Goal: Task Accomplishment & Management: Manage account settings

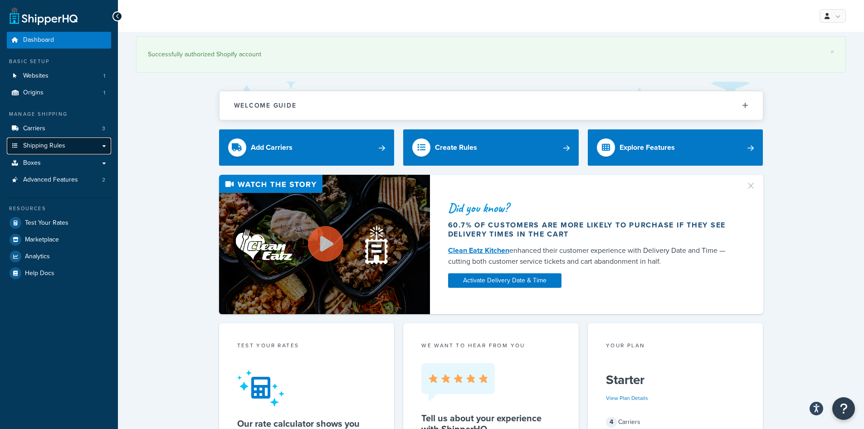
click at [55, 146] on span "Shipping Rules" at bounding box center [44, 146] width 42 height 8
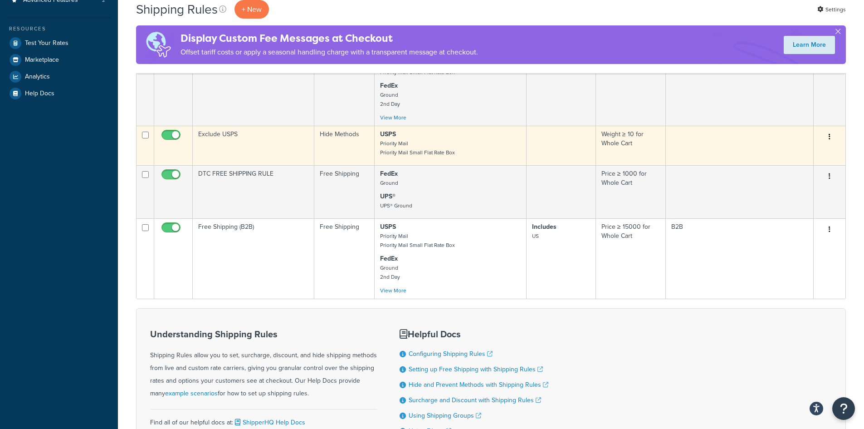
scroll to position [272, 0]
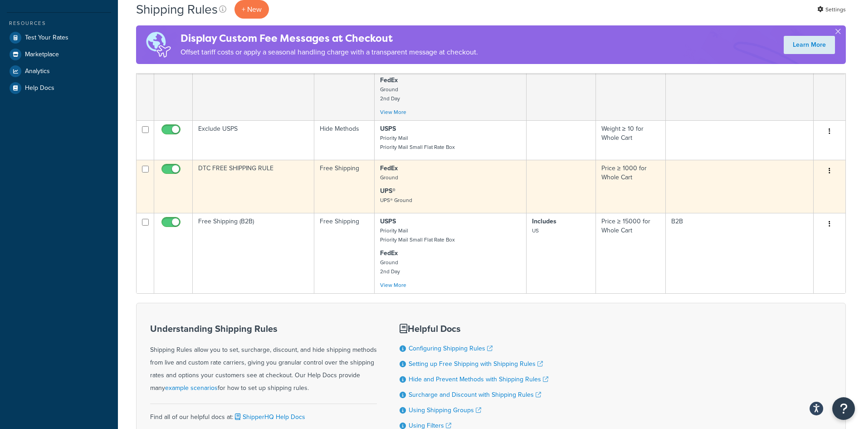
click at [828, 165] on button "button" at bounding box center [830, 171] width 13 height 15
click at [818, 189] on link "Edit" at bounding box center [800, 188] width 72 height 19
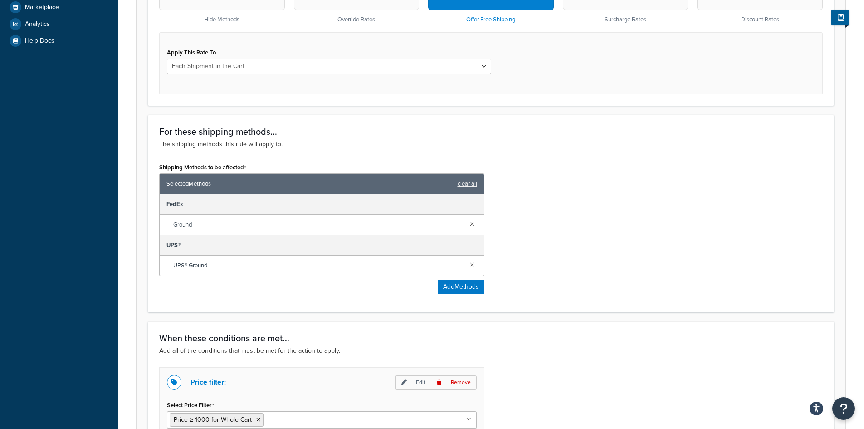
scroll to position [408, 0]
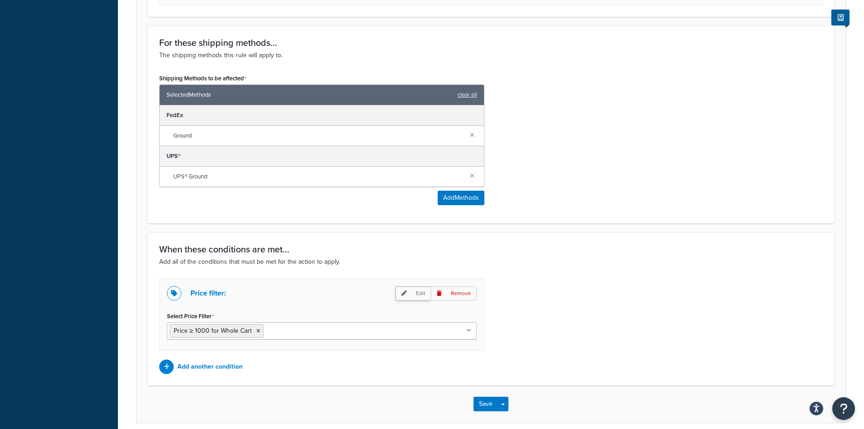
click at [407, 293] on icon at bounding box center [404, 292] width 5 height 5
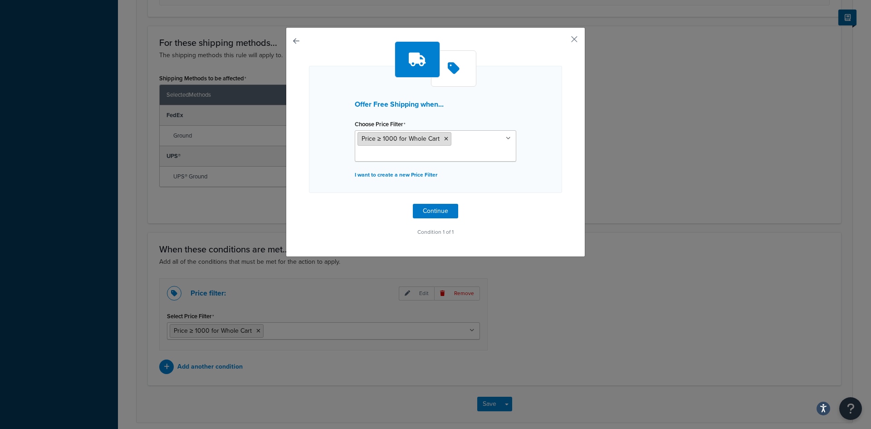
click at [418, 145] on li "Price ≥ 1000 for Whole Cart" at bounding box center [405, 139] width 94 height 14
click at [393, 178] on p "I want to create a new Price Filter" at bounding box center [436, 174] width 162 height 13
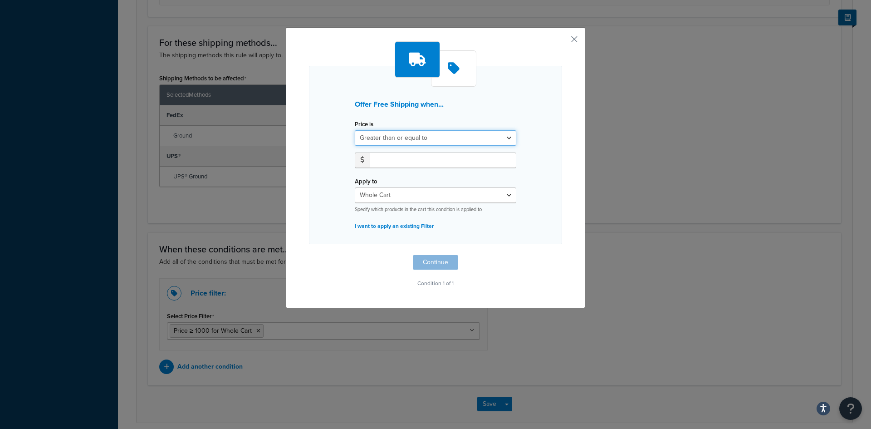
click at [398, 141] on select "Greater than or equal to Between or equal to Less than or equal to" at bounding box center [436, 137] width 162 height 15
click at [355, 130] on select "Greater than or equal to Between or equal to Less than or equal to" at bounding box center [436, 137] width 162 height 15
click at [401, 161] on input "number" at bounding box center [443, 159] width 147 height 15
type input "899"
click at [429, 260] on button "Continue" at bounding box center [435, 262] width 45 height 15
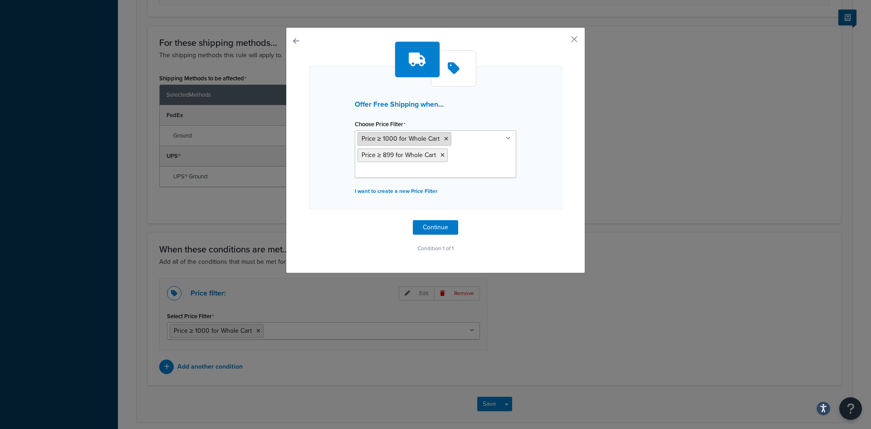
click at [444, 139] on icon at bounding box center [446, 138] width 4 height 5
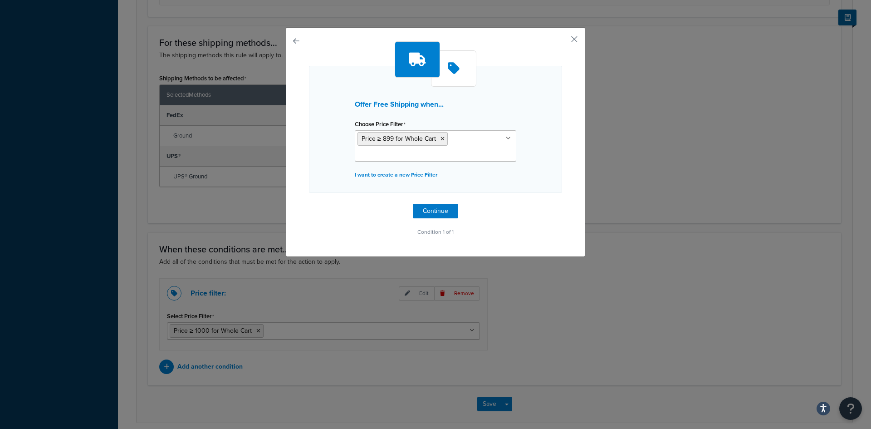
click at [359, 237] on p "Condition 1 of 1" at bounding box center [435, 232] width 253 height 13
click at [423, 211] on button "Continue" at bounding box center [435, 211] width 45 height 15
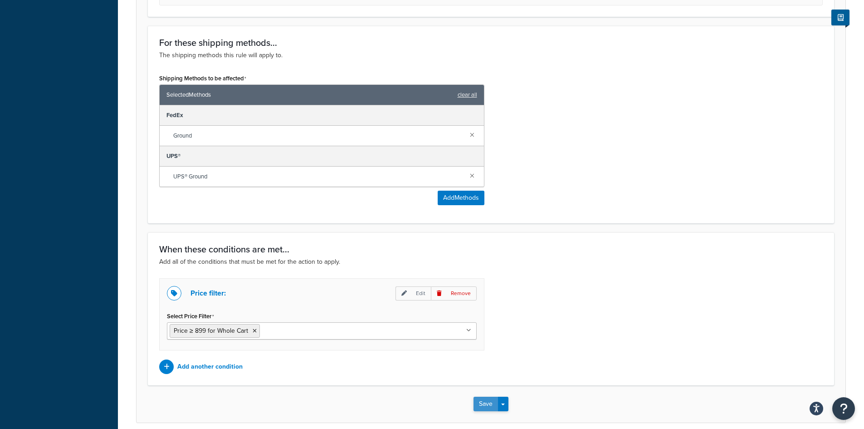
click at [487, 406] on button "Save" at bounding box center [486, 404] width 25 height 15
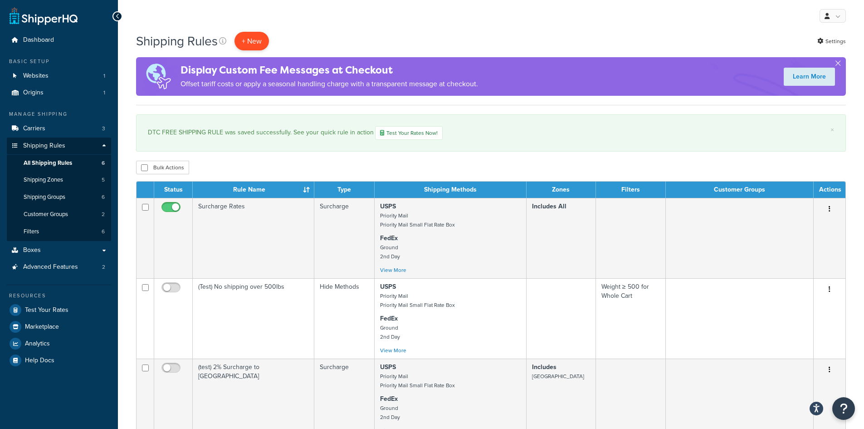
click at [259, 36] on p "+ New" at bounding box center [252, 41] width 34 height 19
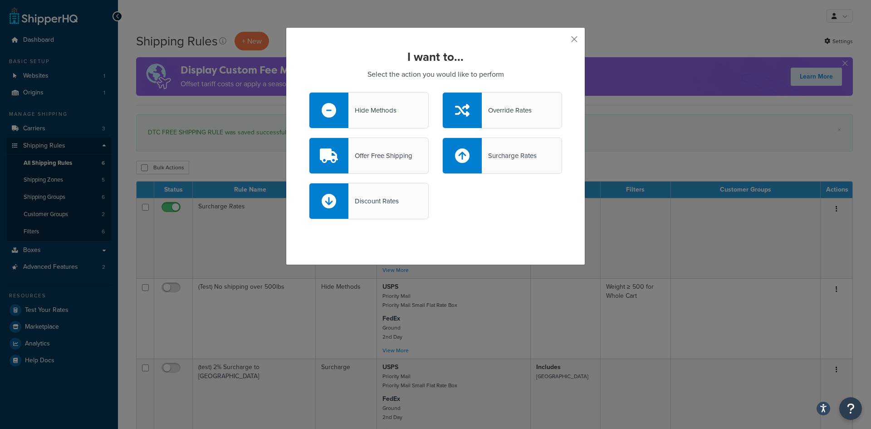
click at [349, 110] on div "Hide Methods" at bounding box center [373, 110] width 48 height 13
click at [0, 0] on input "Hide Methods" at bounding box center [0, 0] width 0 height 0
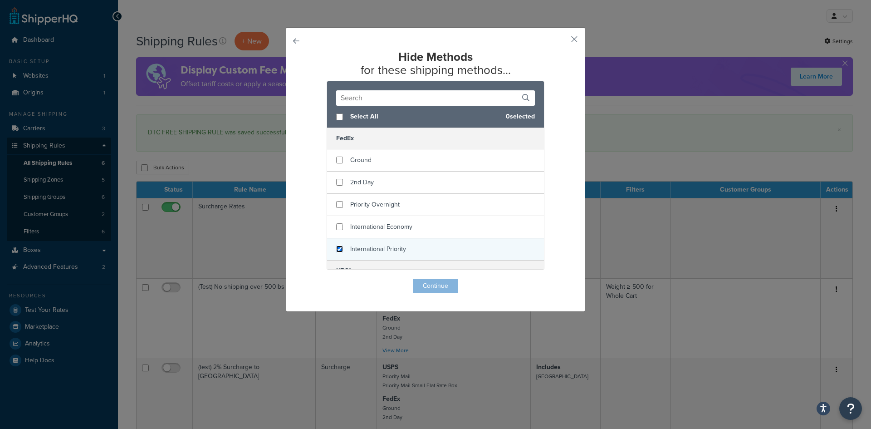
click at [337, 248] on input "checkbox" at bounding box center [339, 248] width 7 height 7
checkbox input "true"
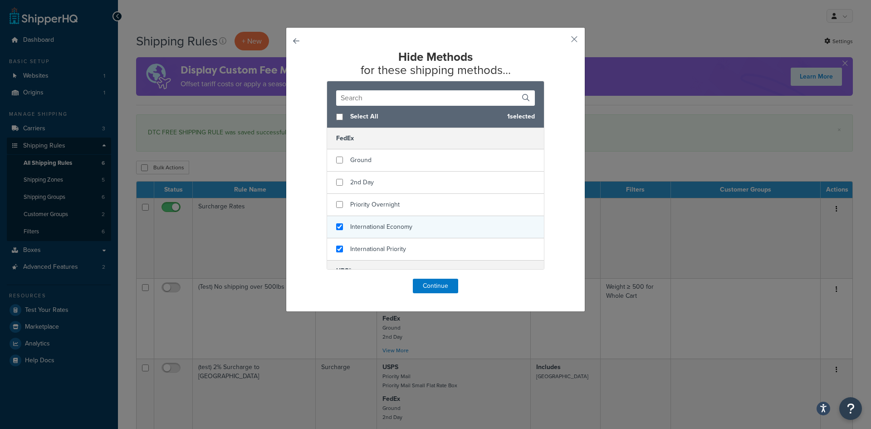
checkbox input "true"
click at [337, 231] on div "International Economy" at bounding box center [435, 227] width 217 height 22
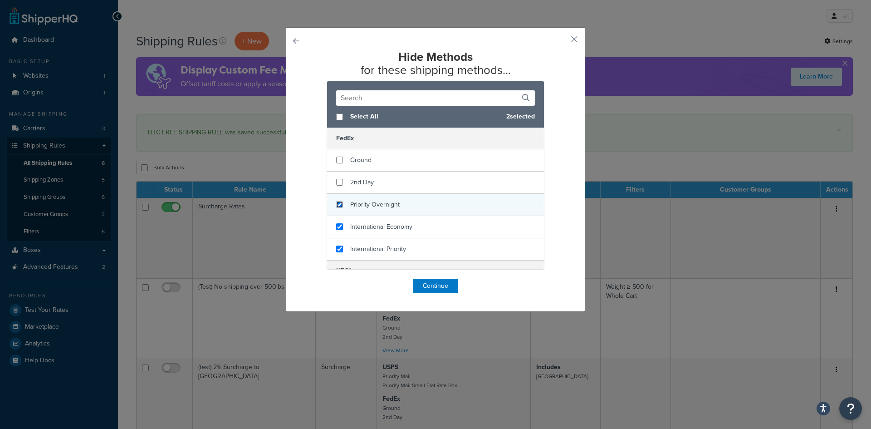
click at [336, 206] on input "checkbox" at bounding box center [339, 204] width 7 height 7
checkbox input "true"
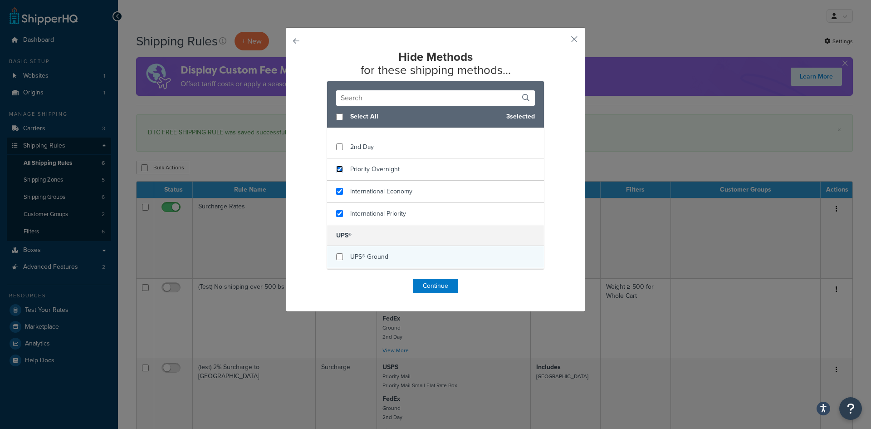
scroll to position [91, 0]
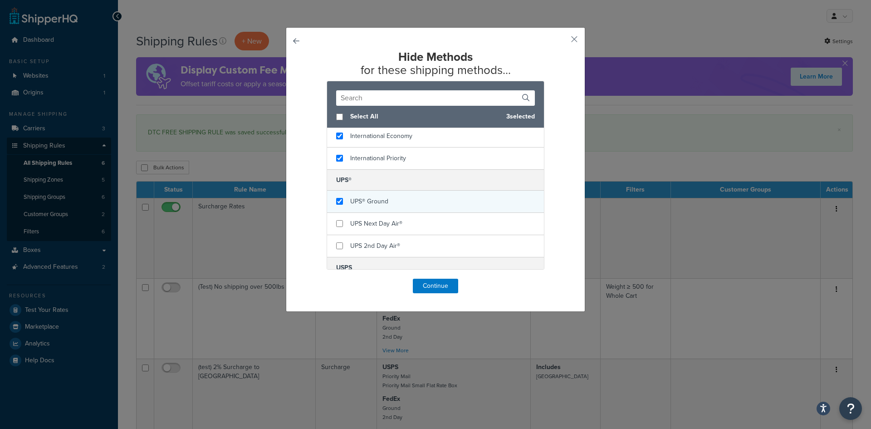
checkbox input "true"
click at [335, 205] on div "UPS® Ground" at bounding box center [435, 202] width 217 height 22
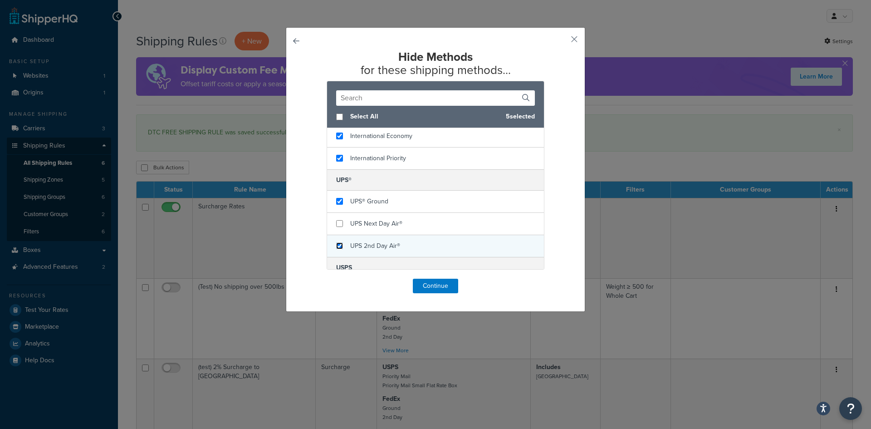
click at [339, 245] on input "checkbox" at bounding box center [339, 245] width 7 height 7
checkbox input "true"
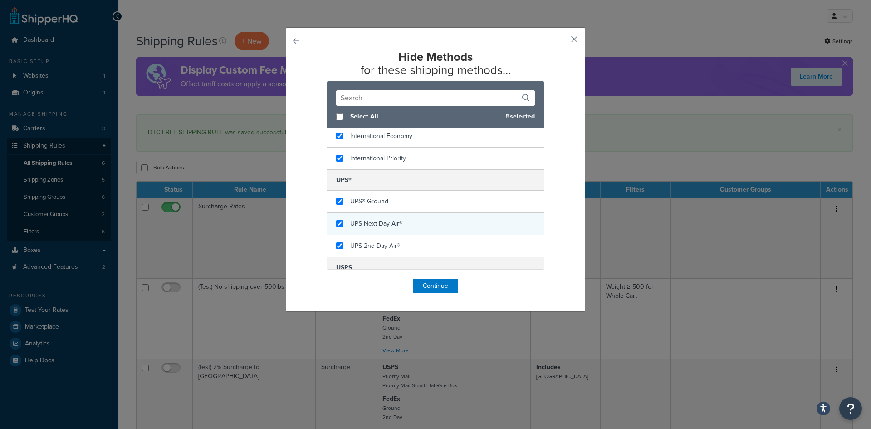
checkbox input "true"
click at [337, 228] on div "UPS Next Day Air®" at bounding box center [435, 224] width 217 height 22
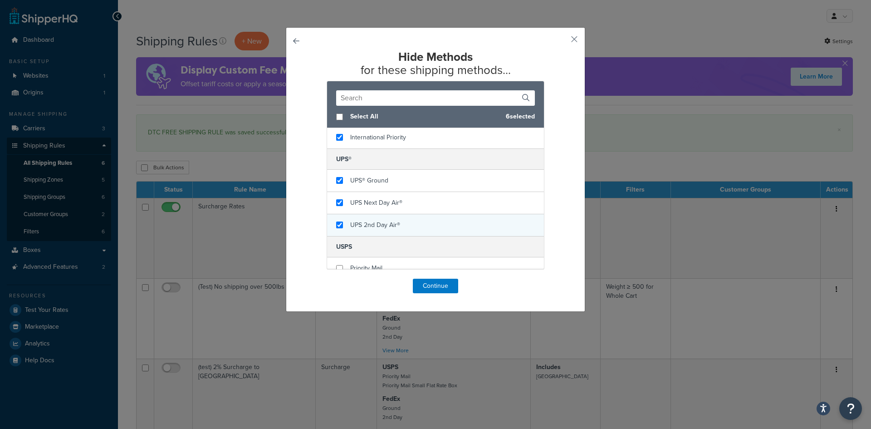
scroll to position [144, 0]
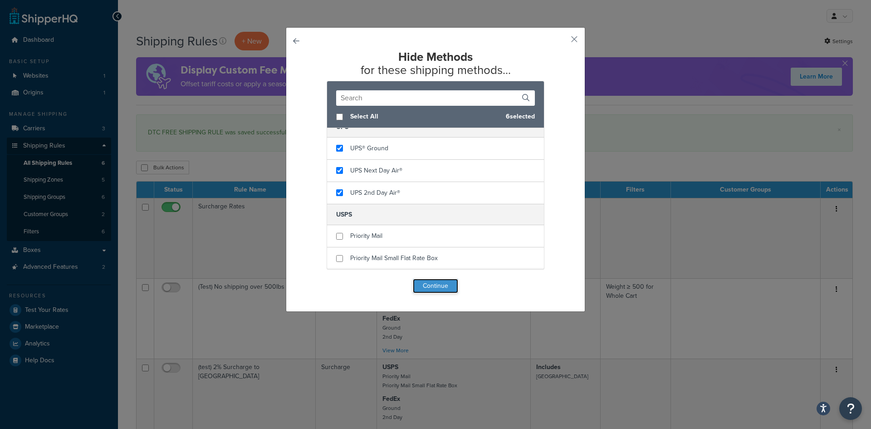
click at [434, 285] on button "Continue" at bounding box center [435, 286] width 45 height 15
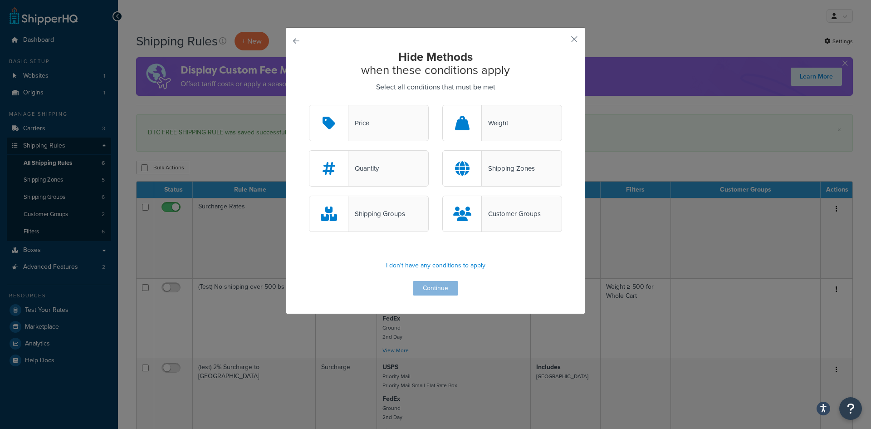
click at [309, 105] on button "button" at bounding box center [309, 105] width 0 height 0
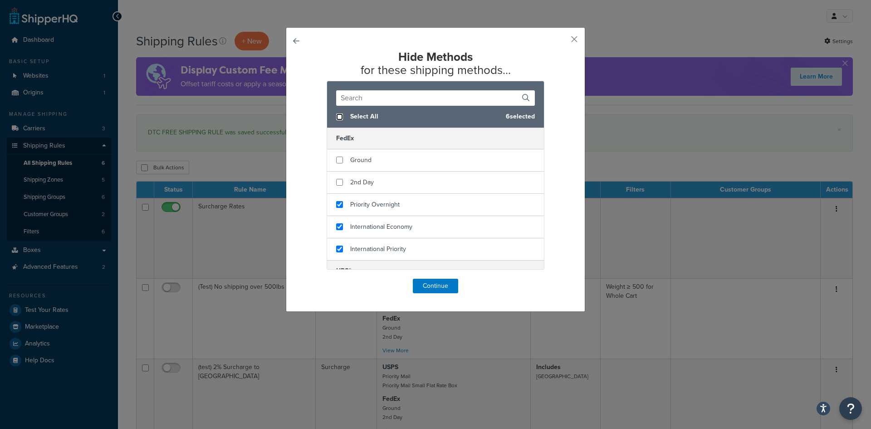
click at [336, 116] on input "checkbox" at bounding box center [339, 116] width 7 height 7
checkbox input "true"
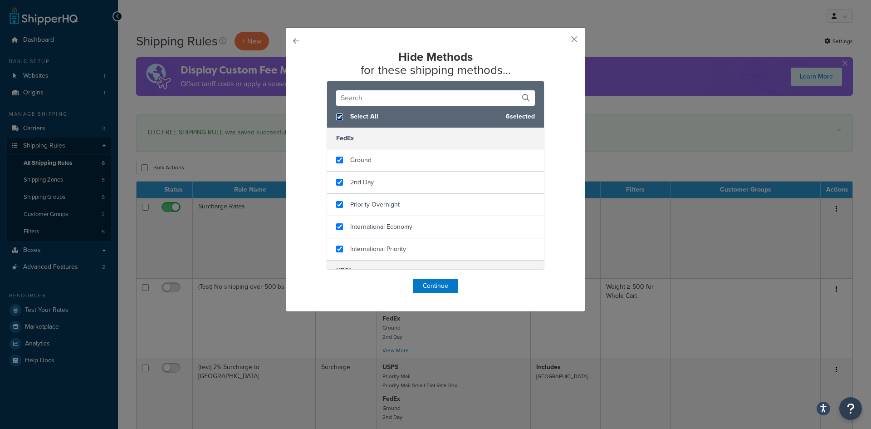
checkbox input "true"
click at [336, 116] on input "checkbox" at bounding box center [339, 116] width 7 height 7
checkbox input "false"
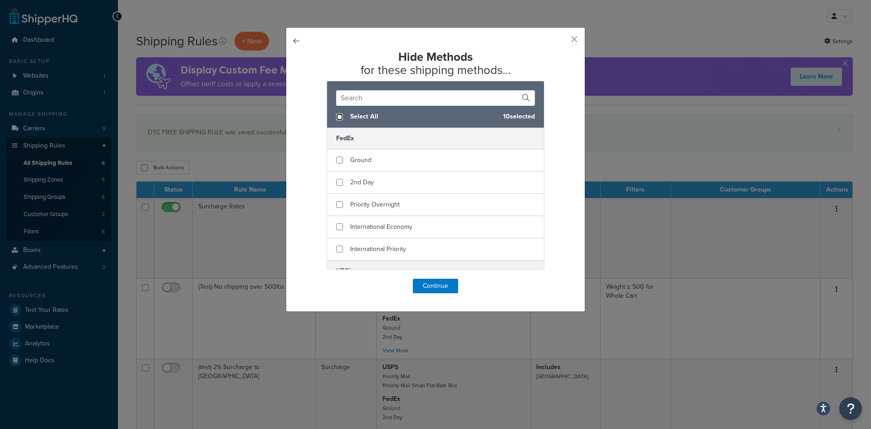
checkbox input "false"
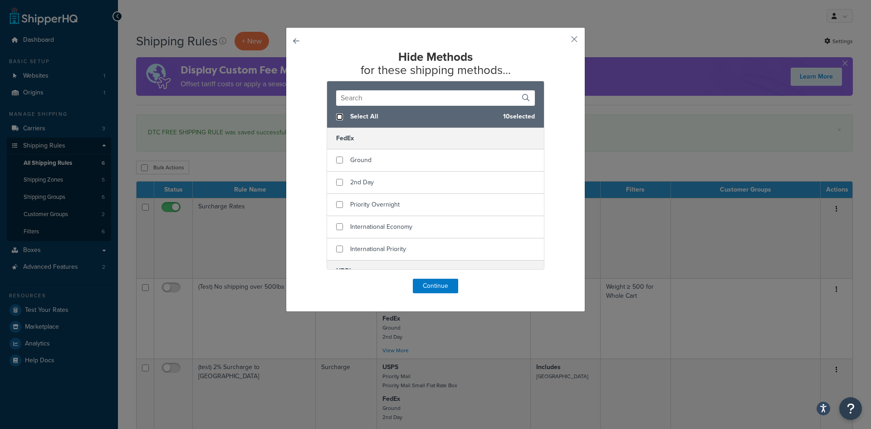
checkbox input "false"
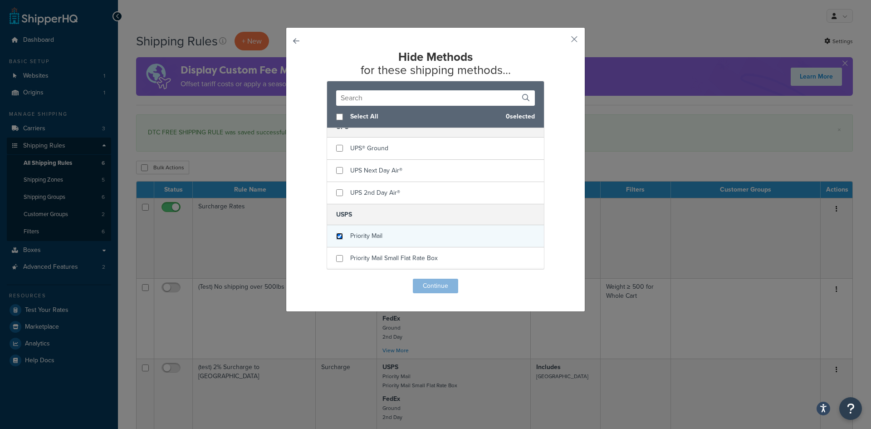
click at [336, 236] on input "checkbox" at bounding box center [339, 236] width 7 height 7
checkbox input "true"
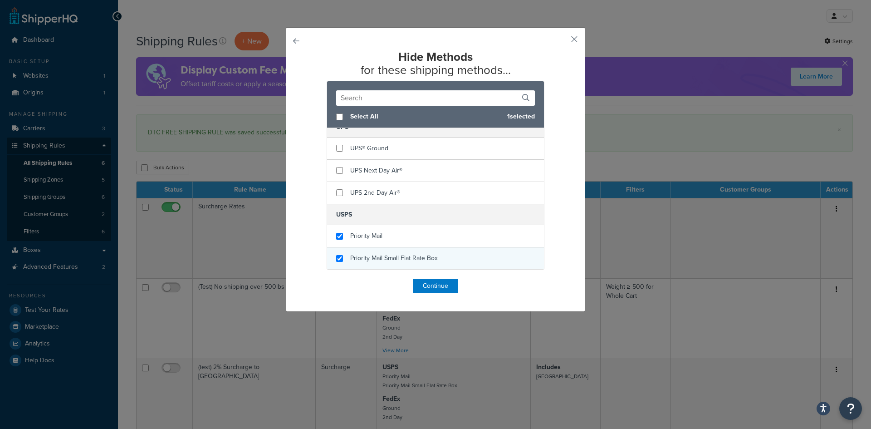
checkbox input "true"
drag, startPoint x: 342, startPoint y: 261, endPoint x: 337, endPoint y: 257, distance: 6.2
click at [337, 257] on div "Priority Mail Small Flat Rate Box" at bounding box center [435, 258] width 217 height 22
click at [437, 289] on button "Continue" at bounding box center [435, 286] width 45 height 15
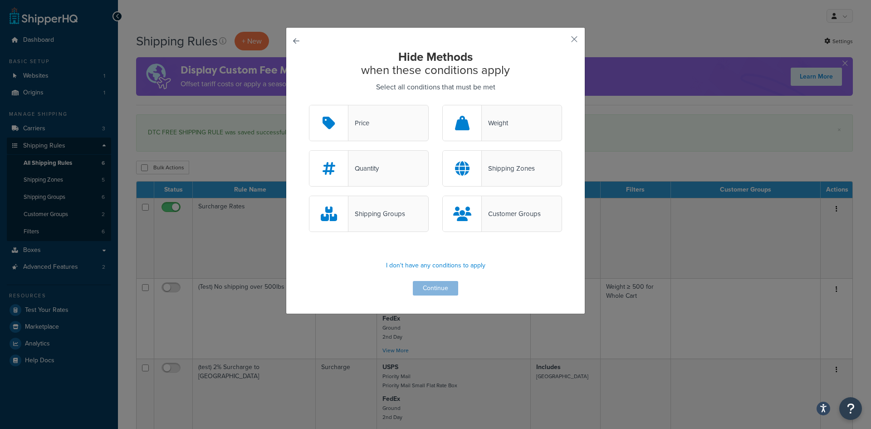
click at [477, 123] on div at bounding box center [462, 122] width 39 height 35
click at [0, 0] on input "Weight" at bounding box center [0, 0] width 0 height 0
click at [447, 284] on button "Continue" at bounding box center [435, 288] width 45 height 15
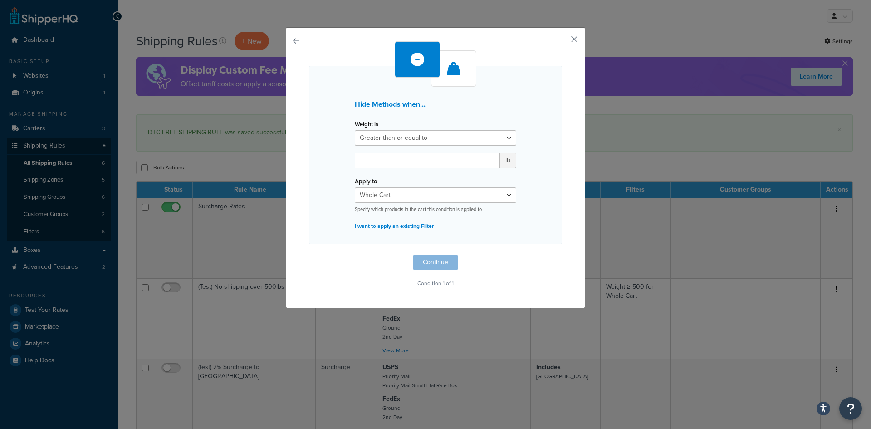
click at [309, 255] on button "button" at bounding box center [309, 255] width 0 height 0
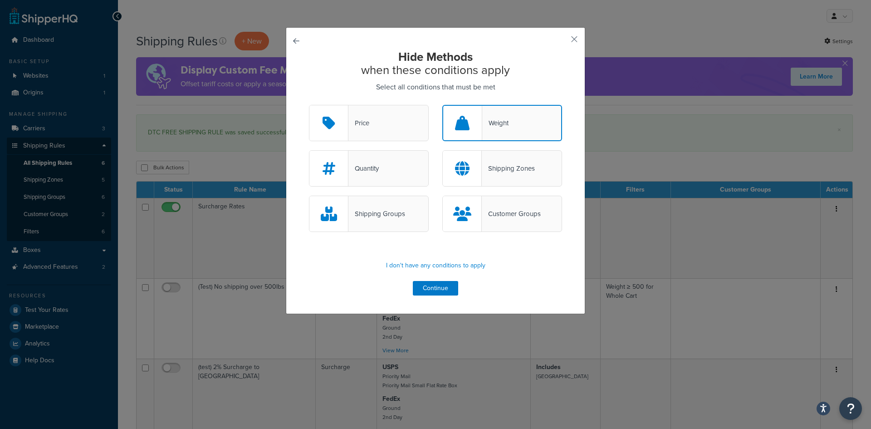
click at [309, 105] on button "button" at bounding box center [309, 105] width 0 height 0
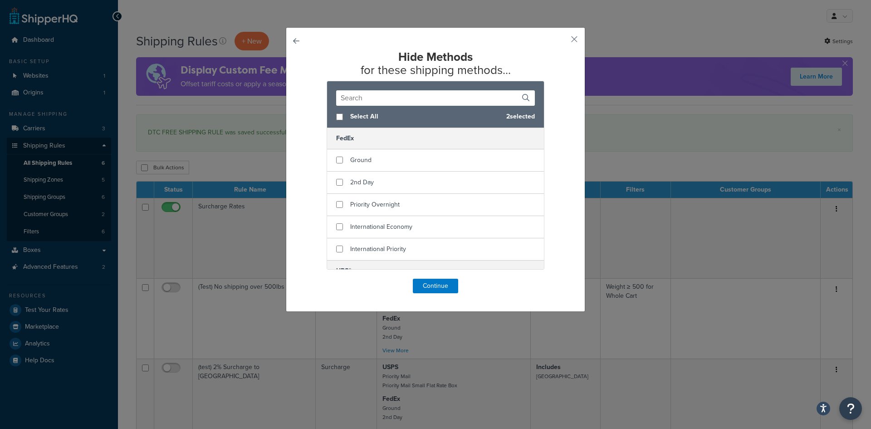
click at [309, 279] on button "button" at bounding box center [309, 279] width 0 height 0
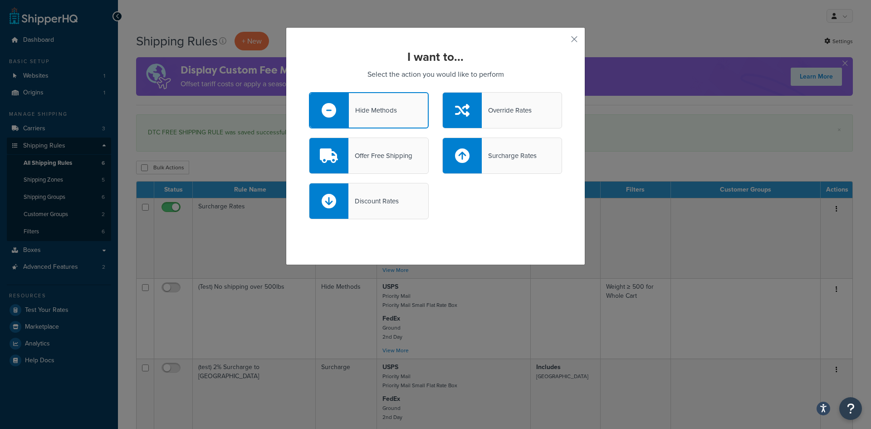
click at [474, 109] on div at bounding box center [462, 110] width 39 height 35
click at [0, 0] on input "Override Rates" at bounding box center [0, 0] width 0 height 0
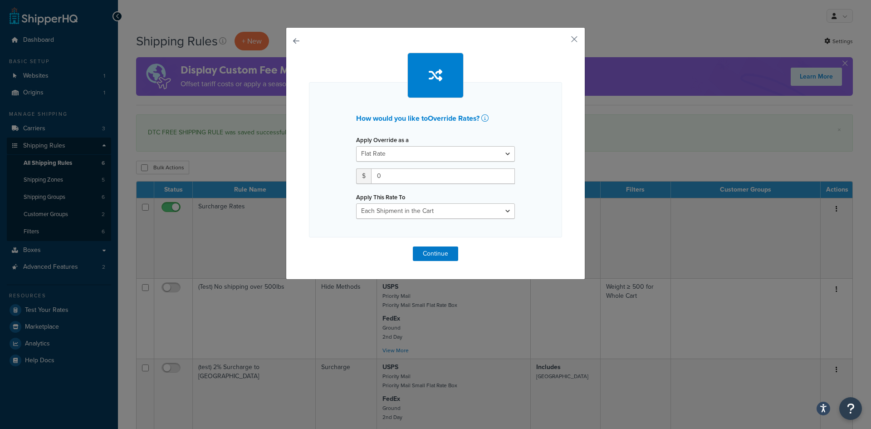
click at [309, 246] on button "button" at bounding box center [309, 246] width 0 height 0
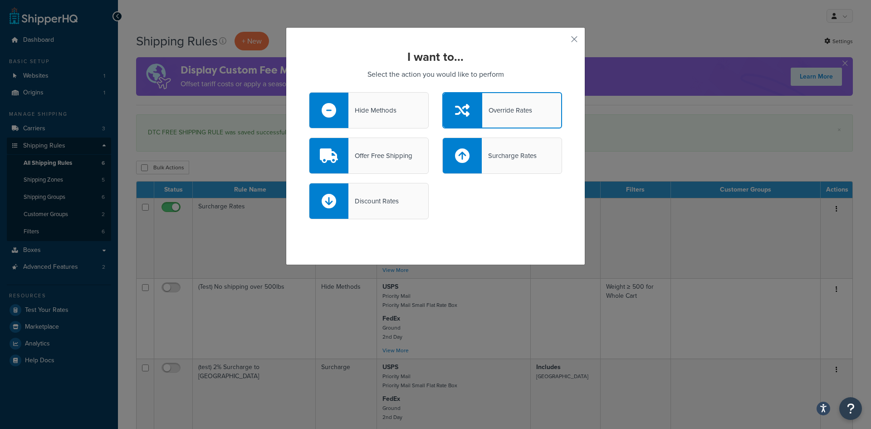
click at [352, 115] on div "Hide Methods" at bounding box center [373, 110] width 48 height 13
click at [0, 0] on input "Hide Methods" at bounding box center [0, 0] width 0 height 0
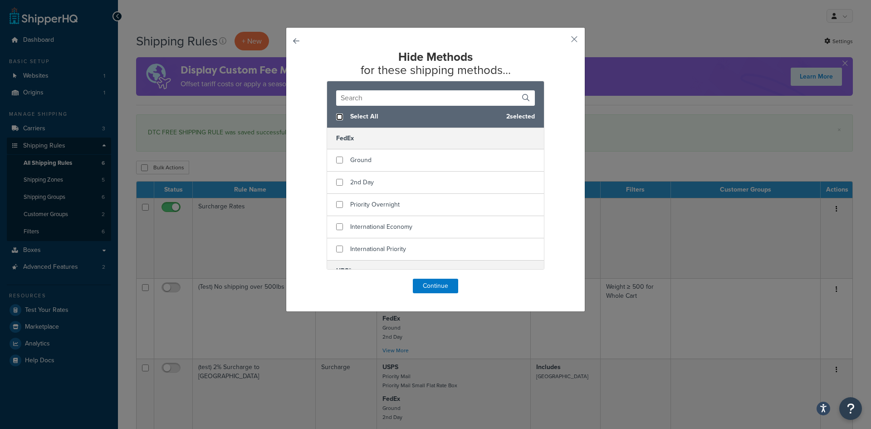
click at [337, 117] on input "checkbox" at bounding box center [339, 116] width 7 height 7
checkbox input "true"
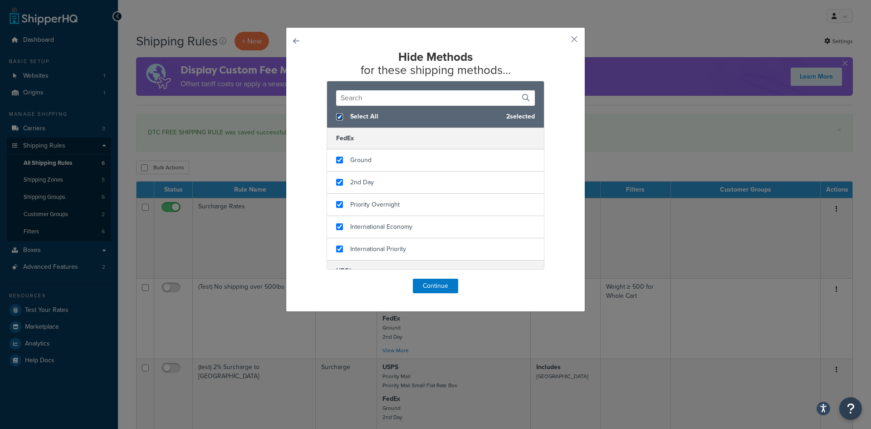
checkbox input "true"
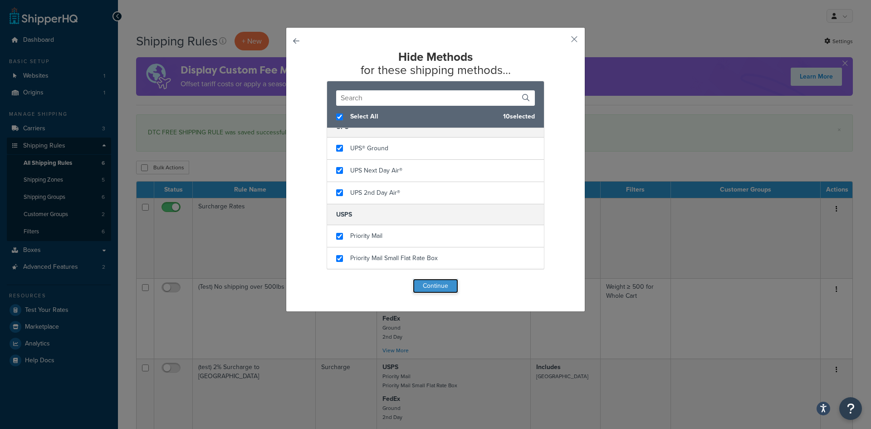
click at [432, 286] on button "Continue" at bounding box center [435, 286] width 45 height 15
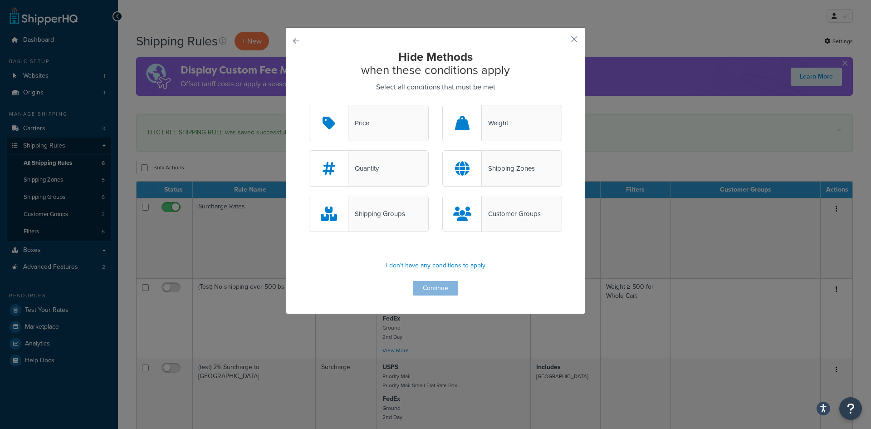
click at [486, 165] on div "Shipping Zones" at bounding box center [508, 168] width 53 height 13
click at [0, 0] on input "Shipping Zones" at bounding box center [0, 0] width 0 height 0
click at [430, 285] on button "Continue" at bounding box center [435, 288] width 45 height 15
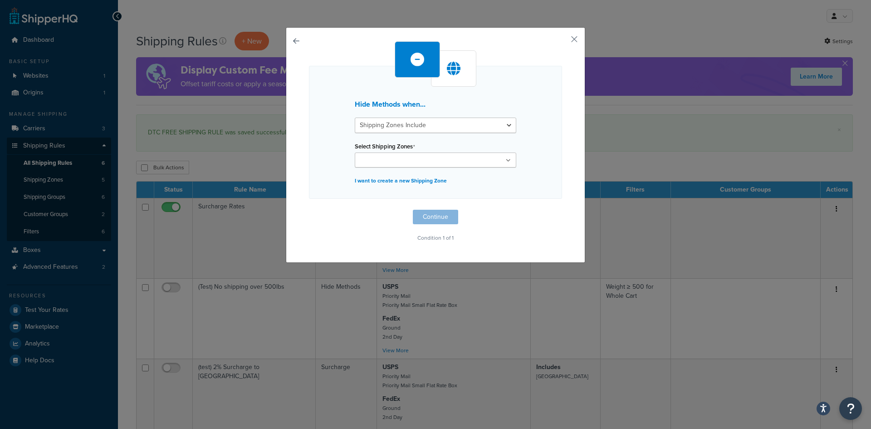
click at [409, 162] on input "Select Shipping Zones" at bounding box center [398, 161] width 80 height 10
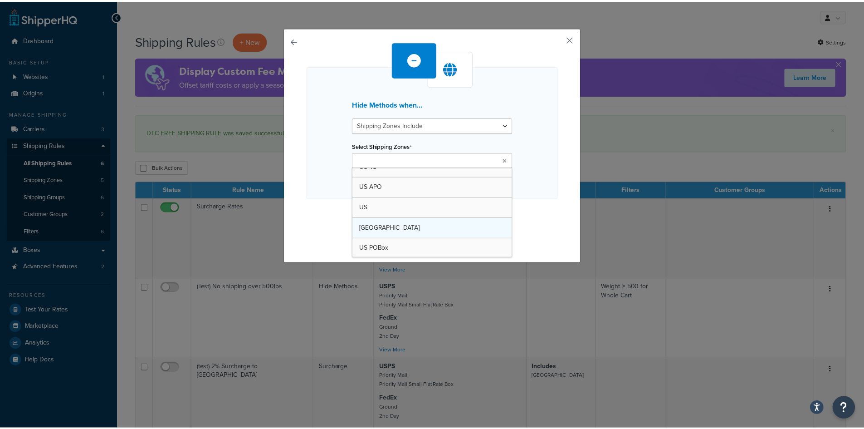
scroll to position [12, 0]
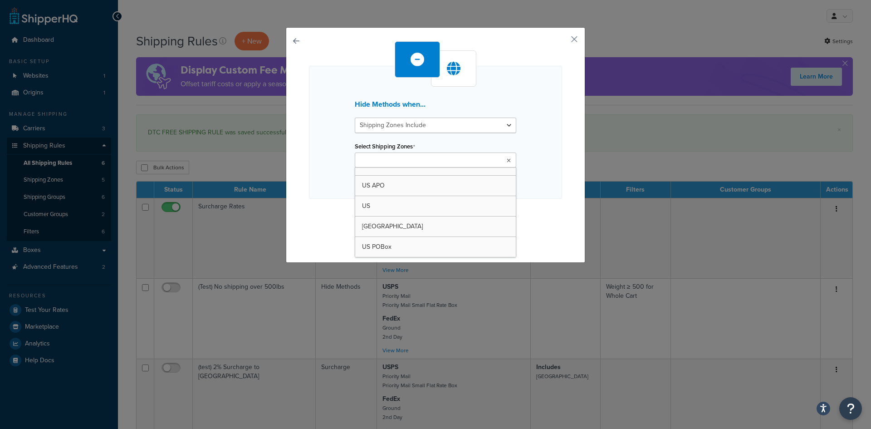
click at [332, 229] on div "Hide Methods when... Shipping Zones Include Shipping Zones Do Not Include Selec…" at bounding box center [435, 142] width 253 height 203
click at [562, 41] on button "button" at bounding box center [561, 42] width 2 height 2
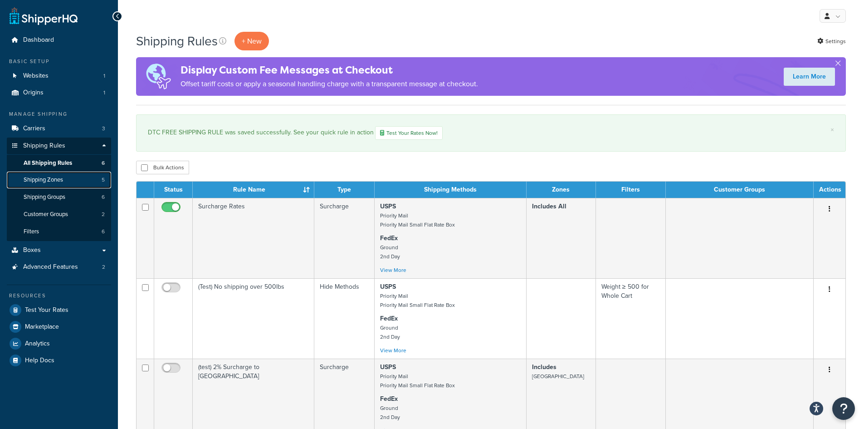
click at [78, 181] on link "Shipping Zones 5" at bounding box center [59, 180] width 104 height 17
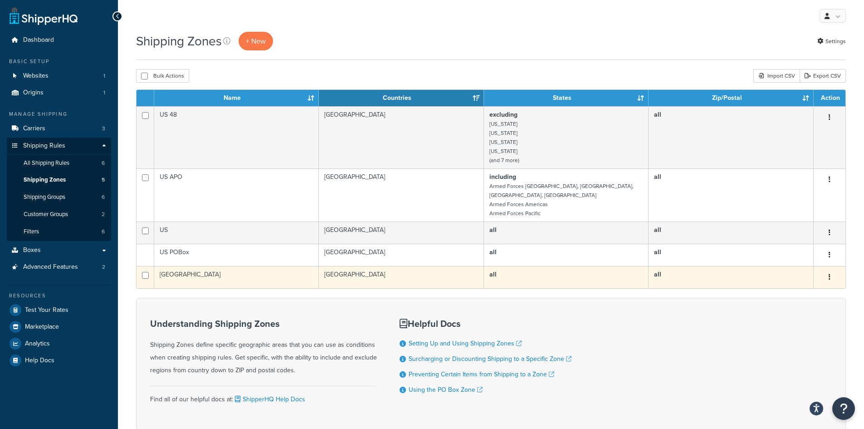
click at [828, 270] on button "button" at bounding box center [830, 277] width 13 height 15
click at [796, 286] on link "Edit" at bounding box center [793, 286] width 72 height 19
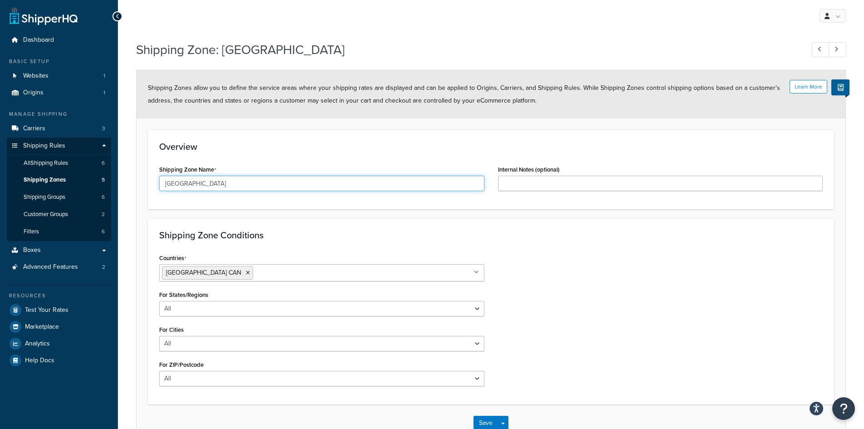
click at [288, 189] on input "[GEOGRAPHIC_DATA]" at bounding box center [321, 183] width 325 height 15
type input "[GEOGRAPHIC_DATA]/[GEOGRAPHIC_DATA]"
click at [255, 274] on input "Countries" at bounding box center [295, 272] width 80 height 10
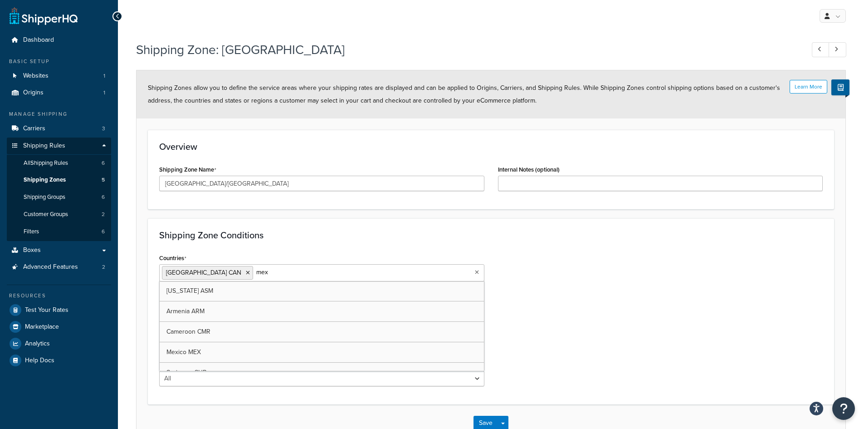
type input "mexi"
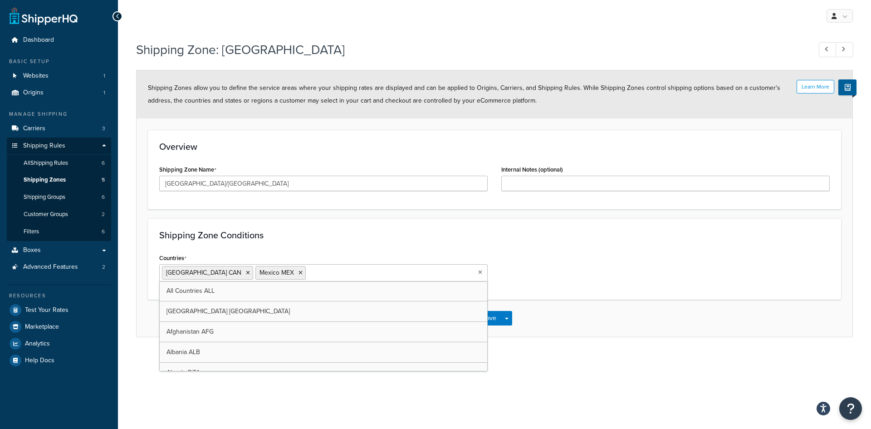
click at [645, 293] on div "Shipping Zone Conditions Countries [GEOGRAPHIC_DATA] [GEOGRAPHIC_DATA] [GEOGRAP…" at bounding box center [494, 258] width 693 height 81
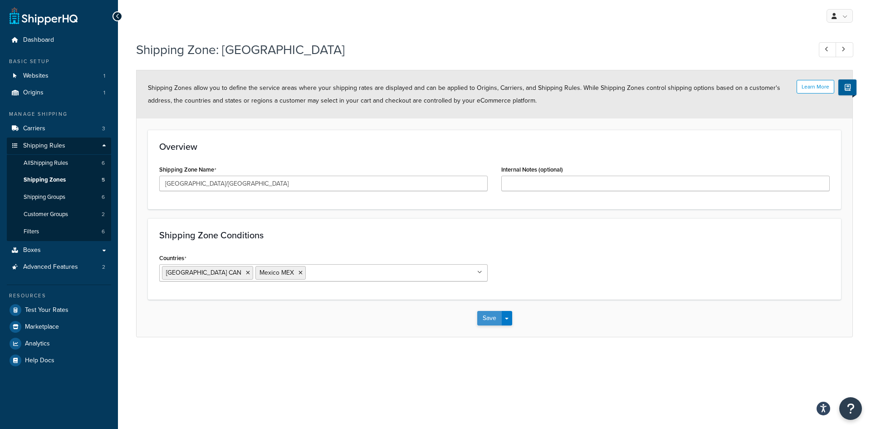
click at [496, 319] on button "Save" at bounding box center [489, 318] width 25 height 15
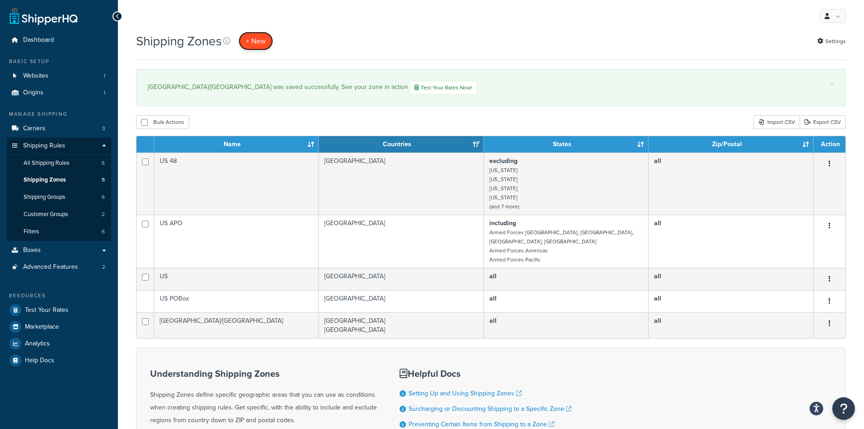
click at [254, 44] on span "+ New" at bounding box center [256, 41] width 20 height 10
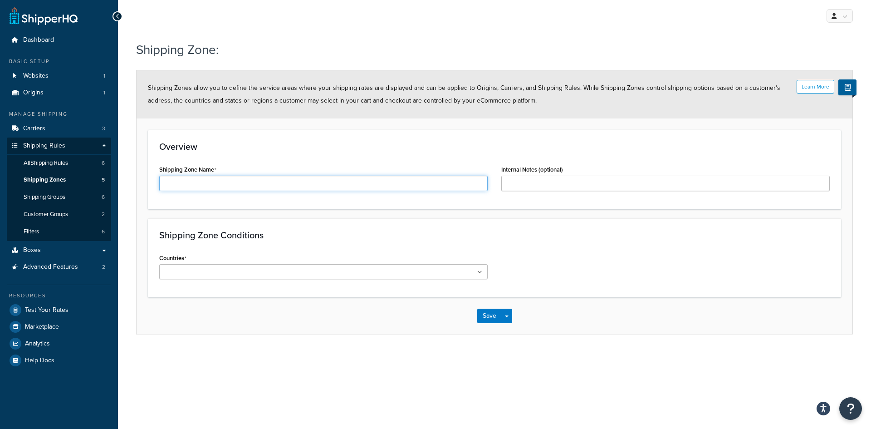
click at [197, 186] on input "Shipping Zone Name" at bounding box center [323, 183] width 329 height 15
type input "[US_STATE]"
type input "N"
click at [604, 182] on input "ONLY SHIP CERTAIN ITEMS" at bounding box center [665, 183] width 329 height 15
click at [630, 185] on input "ONLY SHIP CERTAIN ITEMS - CODE" at bounding box center [665, 183] width 329 height 15
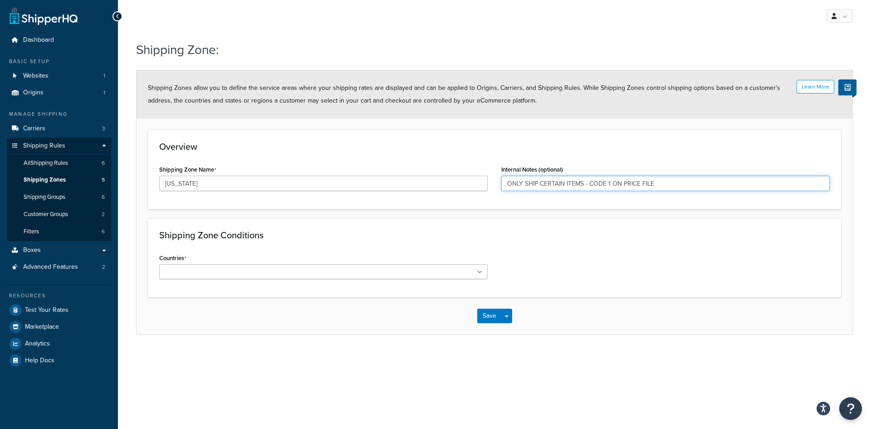
type input "ONLY SHIP CERTAIN ITEMS - CODE 1 ON PRICE FILE"
drag, startPoint x: 179, startPoint y: 269, endPoint x: 141, endPoint y: 264, distance: 38.4
click at [141, 264] on form "Learn More Shipping Zones allow you to define the service areas where your ship…" at bounding box center [495, 202] width 716 height 264
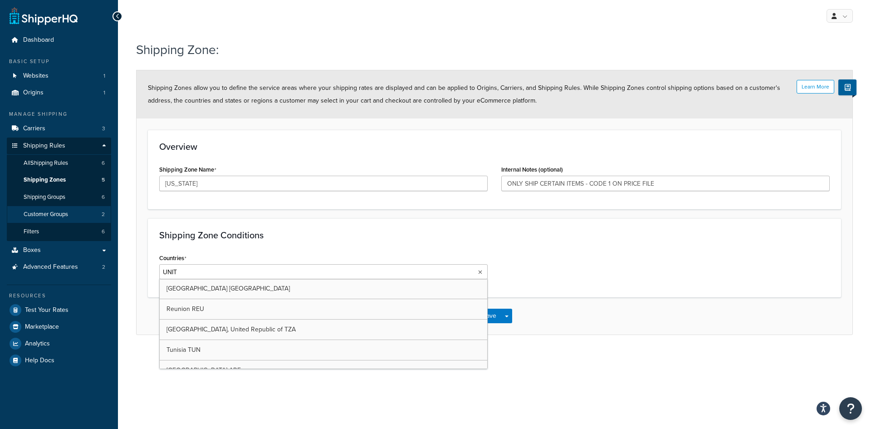
type input "UNITE"
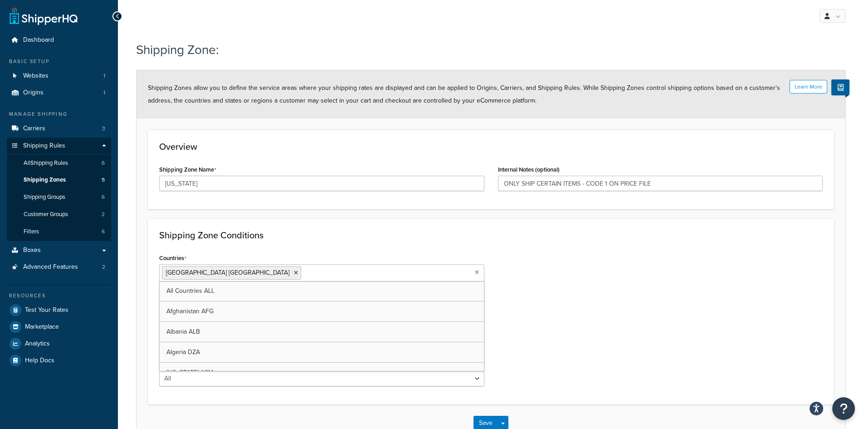
click at [627, 340] on div "Countries [GEOGRAPHIC_DATA] [GEOGRAPHIC_DATA] All Countries ALL [GEOGRAPHIC_DAT…" at bounding box center [490, 322] width 677 height 142
click at [211, 311] on select "All Including Excluding" at bounding box center [321, 308] width 325 height 15
select select "including"
click at [159, 301] on select "All Including Excluding" at bounding box center [321, 308] width 325 height 15
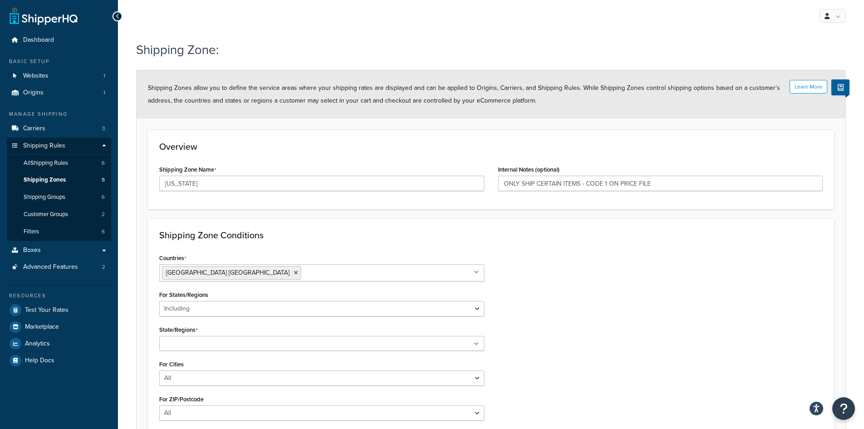
click at [194, 345] on input "State/Regions" at bounding box center [202, 344] width 80 height 10
type input "CALIF"
click at [693, 316] on div "Countries [GEOGRAPHIC_DATA] [GEOGRAPHIC_DATA] All Countries ALL [GEOGRAPHIC_DAT…" at bounding box center [490, 340] width 677 height 178
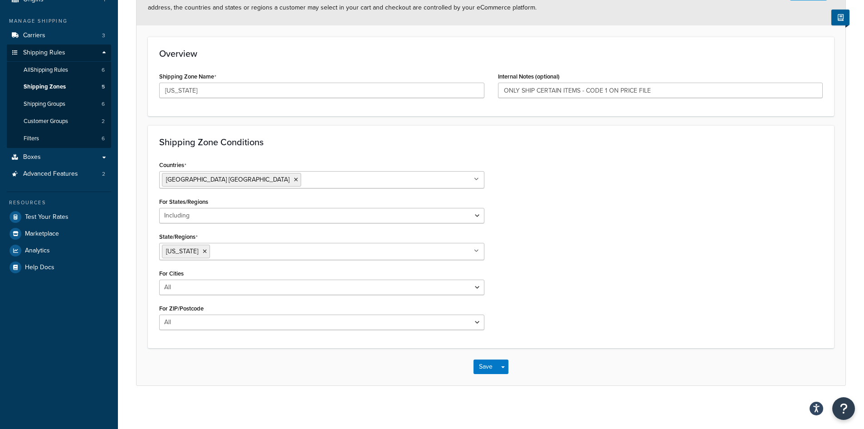
scroll to position [95, 0]
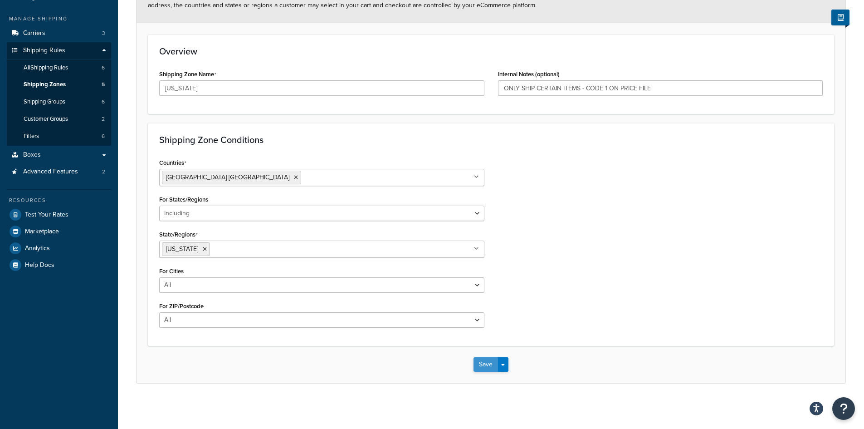
click at [483, 364] on button "Save" at bounding box center [486, 364] width 25 height 15
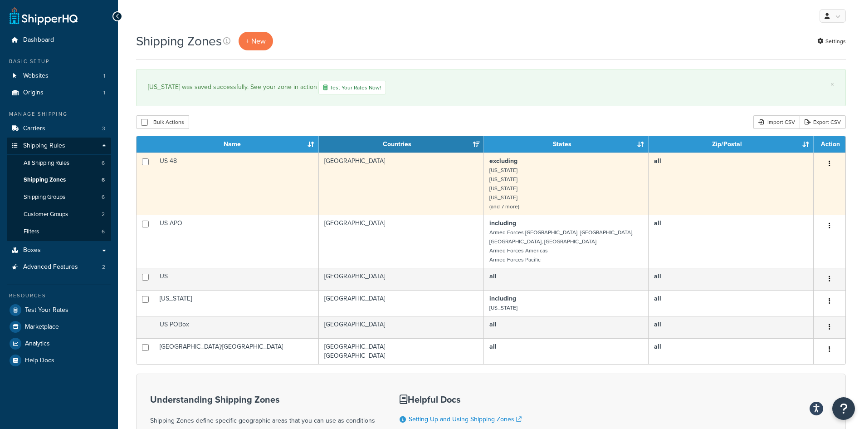
click at [512, 197] on td "excluding [US_STATE] [US_STATE] [US_STATE] [US_STATE] (and 7 more)" at bounding box center [566, 183] width 165 height 62
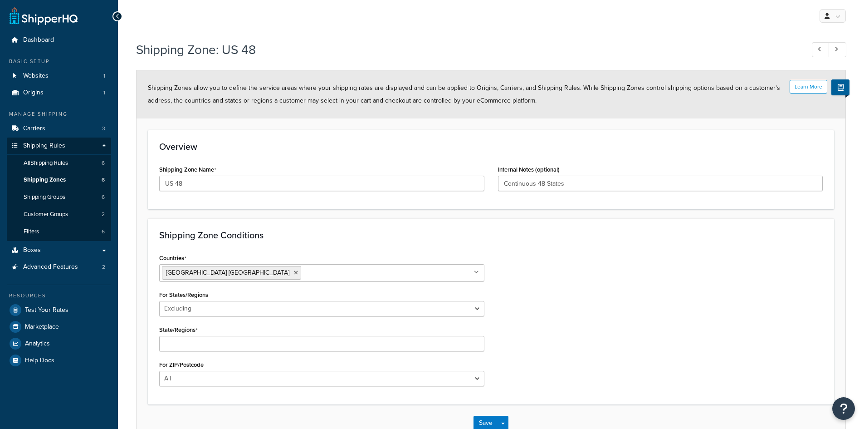
select select "excluding"
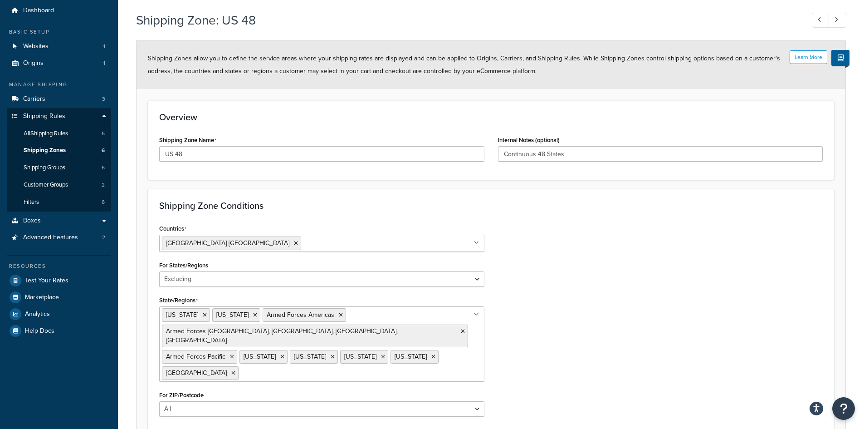
scroll to position [45, 0]
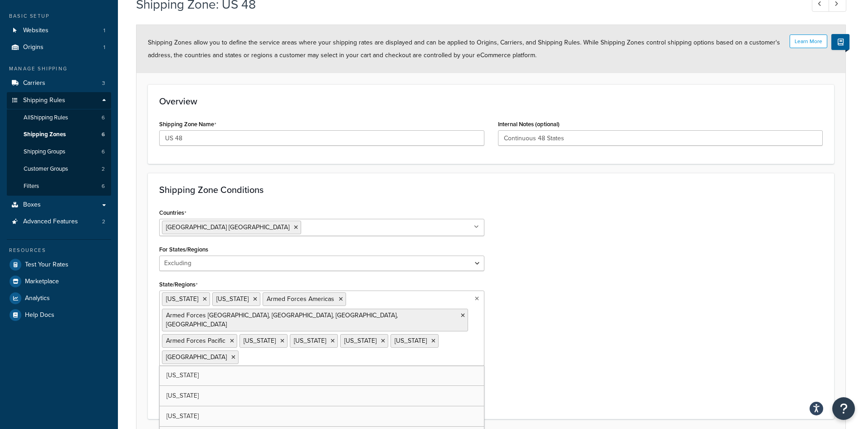
click at [321, 352] on input "State/Regions" at bounding box center [281, 357] width 80 height 10
type input "CALIFO"
click at [407, 365] on div "[US_STATE]" at bounding box center [321, 375] width 325 height 21
click at [782, 329] on div "Countries [GEOGRAPHIC_DATA] [GEOGRAPHIC_DATA] All Countries ALL [GEOGRAPHIC_DAT…" at bounding box center [490, 306] width 677 height 201
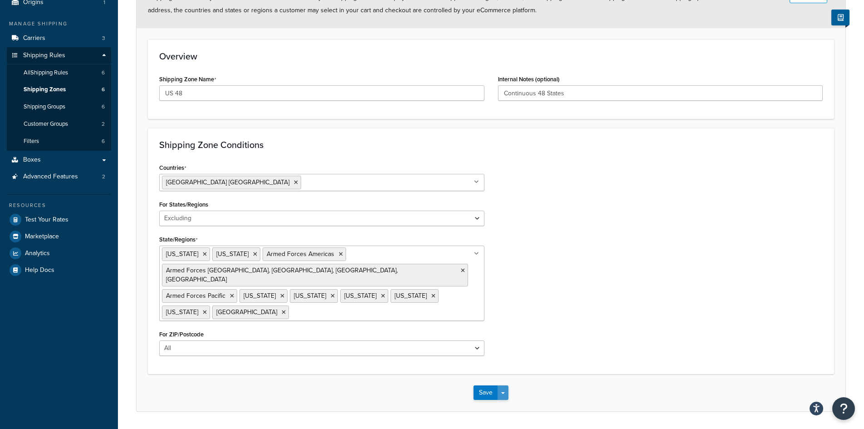
scroll to position [91, 0]
click at [486, 385] on button "Save" at bounding box center [486, 392] width 25 height 15
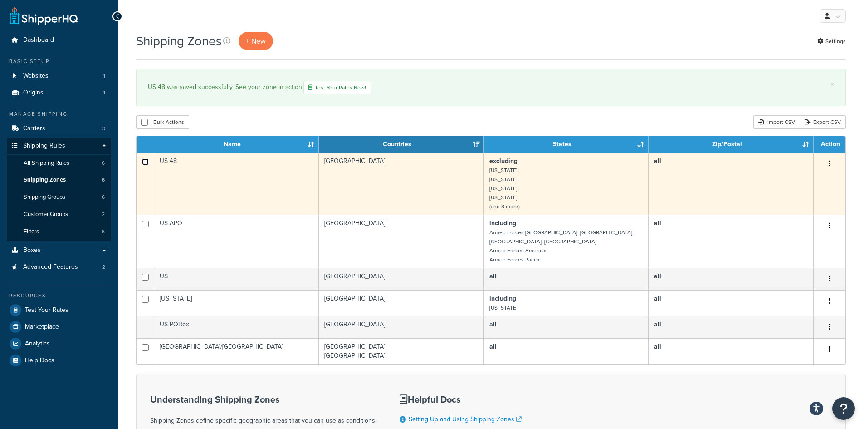
click at [142, 162] on input "checkbox" at bounding box center [145, 161] width 7 height 7
click at [145, 163] on input "checkbox" at bounding box center [145, 161] width 7 height 7
checkbox input "false"
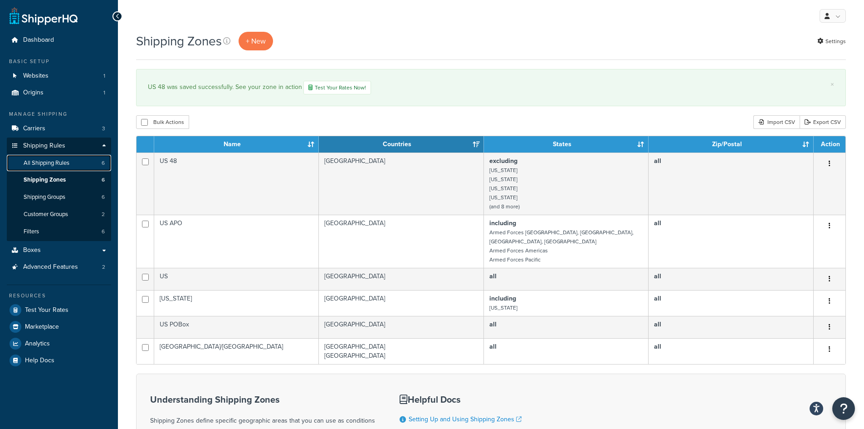
click at [59, 165] on span "All Shipping Rules" at bounding box center [47, 163] width 46 height 8
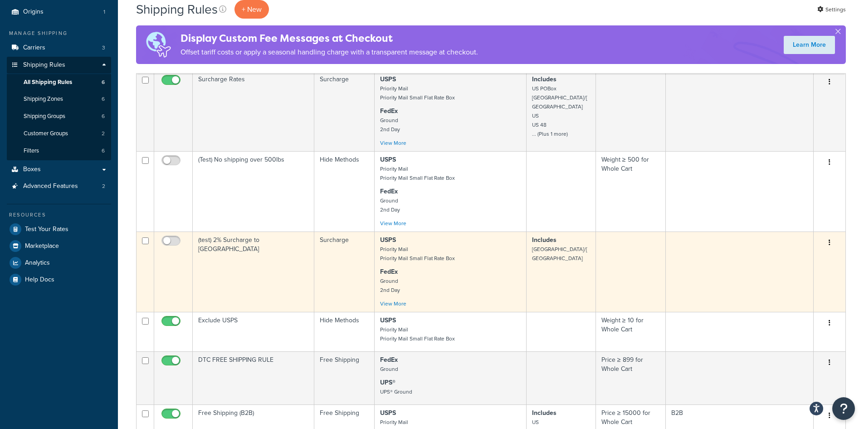
scroll to position [136, 0]
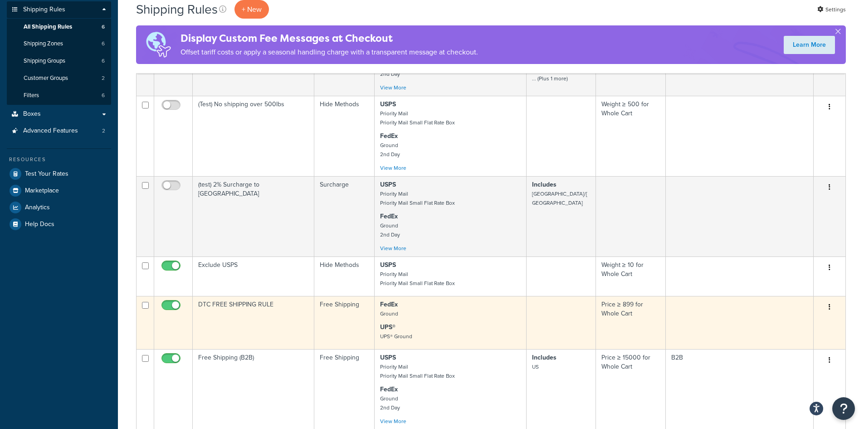
click at [829, 304] on icon "button" at bounding box center [830, 307] width 2 height 6
click at [780, 327] on link "Edit" at bounding box center [800, 324] width 72 height 19
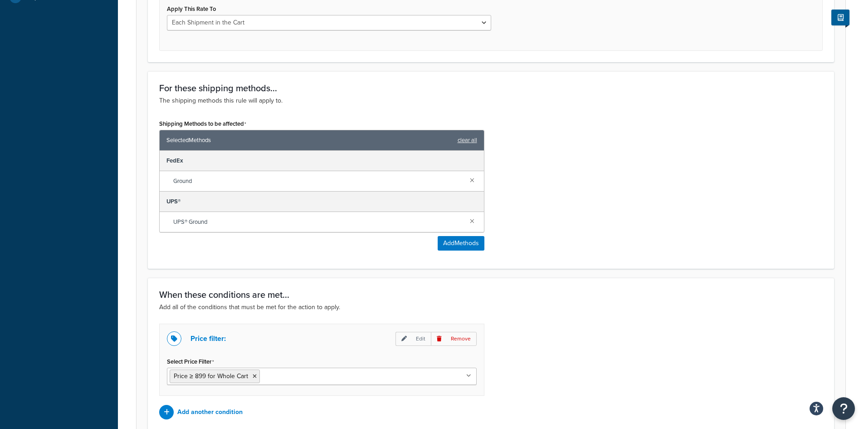
scroll to position [448, 0]
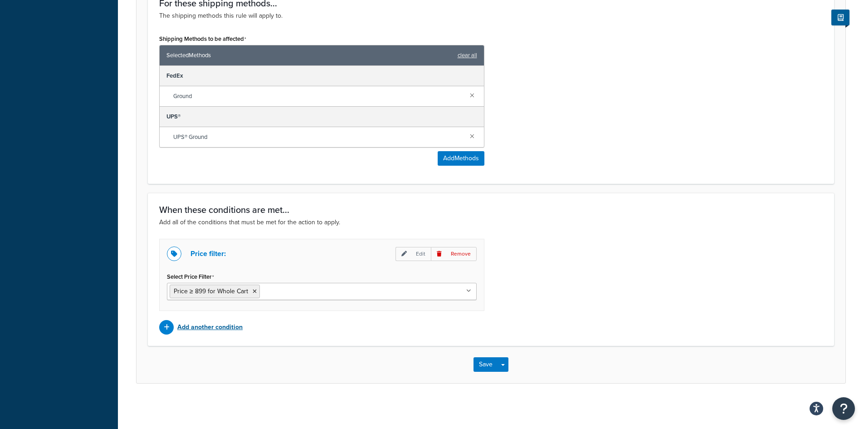
click at [191, 331] on p "Add another condition" at bounding box center [209, 327] width 65 height 13
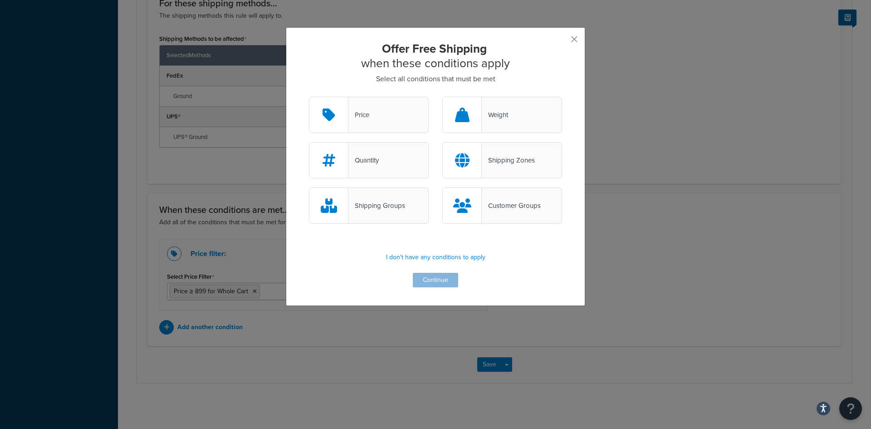
click at [474, 162] on div at bounding box center [462, 159] width 39 height 35
click at [0, 0] on input "Shipping Zones" at bounding box center [0, 0] width 0 height 0
click at [438, 279] on button "Continue" at bounding box center [435, 280] width 45 height 15
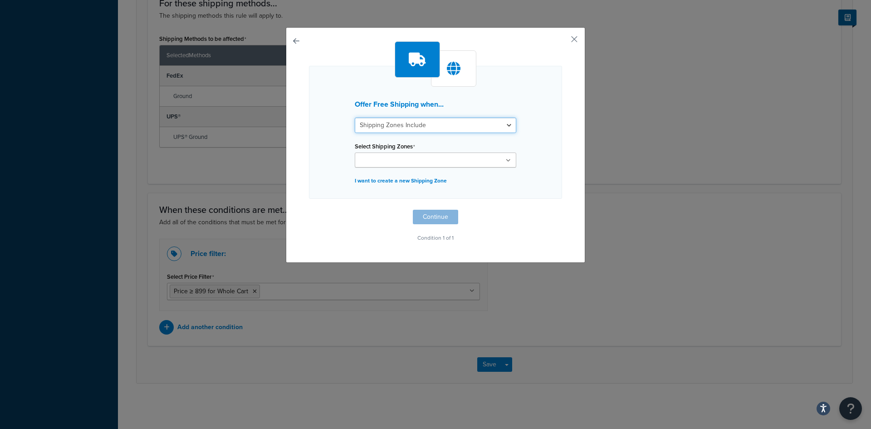
click at [443, 129] on select "Shipping Zones Include Shipping Zones Do Not Include" at bounding box center [436, 125] width 162 height 15
click at [355, 118] on select "Shipping Zones Include Shipping Zones Do Not Include" at bounding box center [436, 125] width 162 height 15
click at [433, 159] on ul at bounding box center [436, 159] width 162 height 15
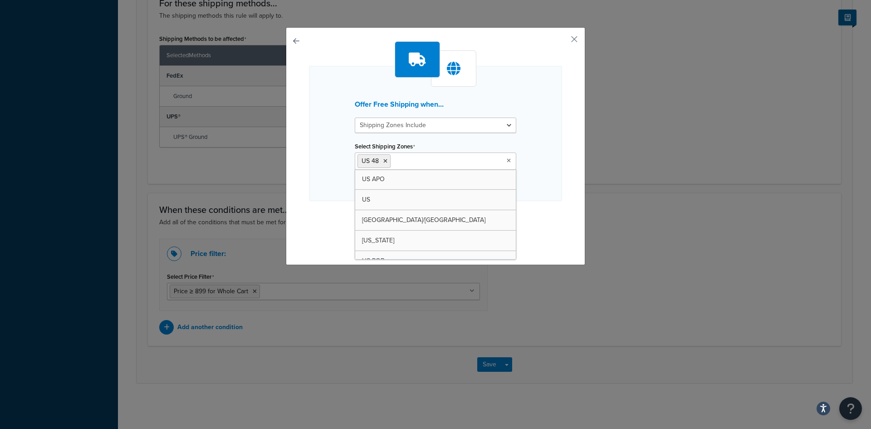
click at [548, 215] on div "Offer Free Shipping when... Shipping Zones Include Shipping Zones Do Not Includ…" at bounding box center [435, 143] width 253 height 205
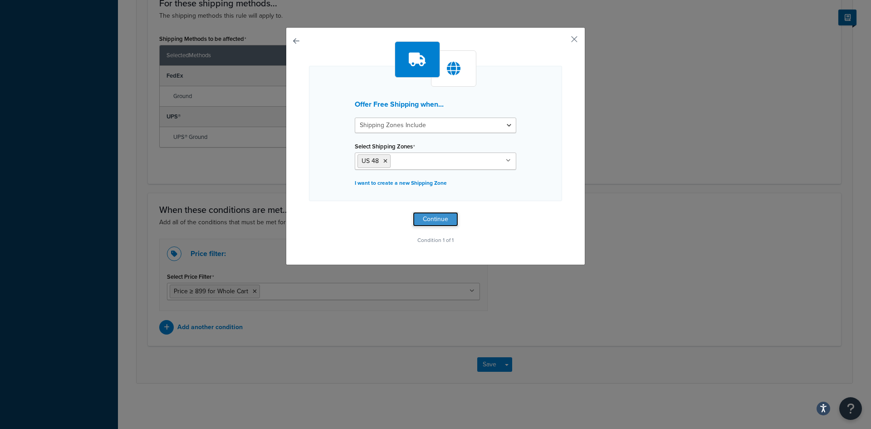
click at [431, 221] on button "Continue" at bounding box center [435, 219] width 45 height 15
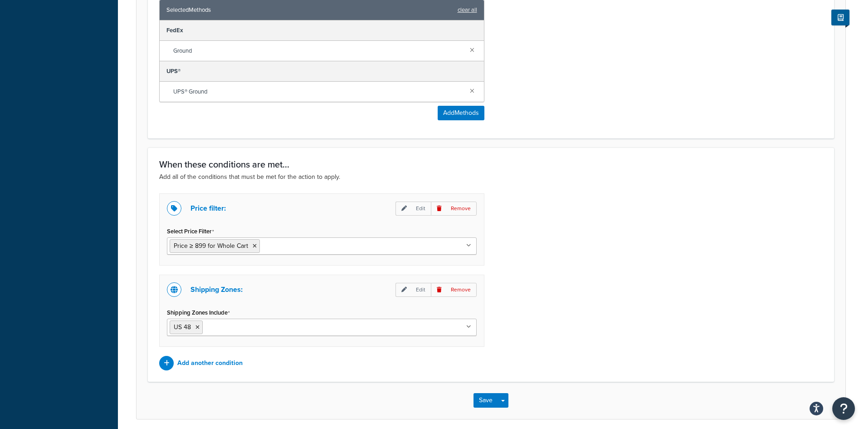
scroll to position [529, 0]
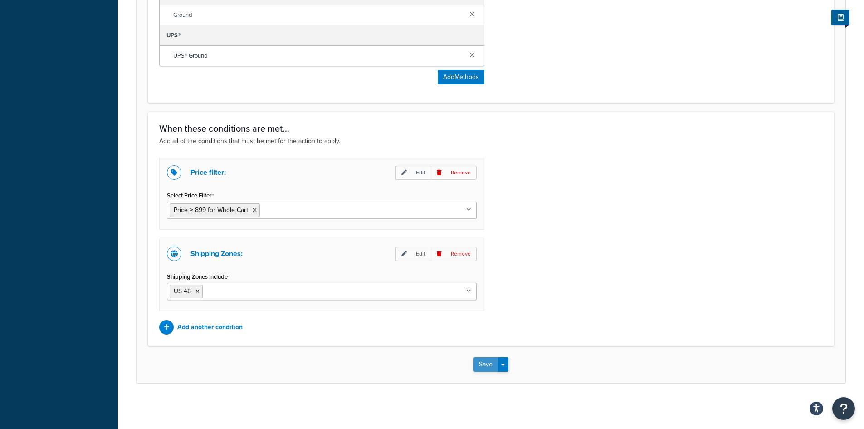
click at [495, 363] on button "Save" at bounding box center [486, 364] width 25 height 15
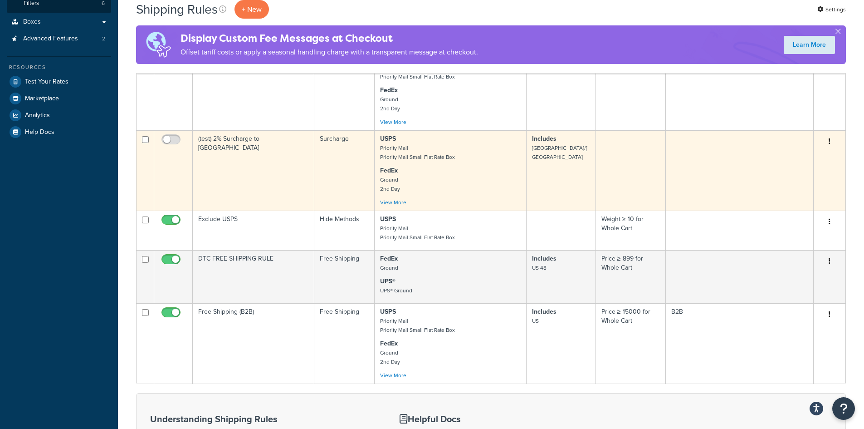
scroll to position [272, 0]
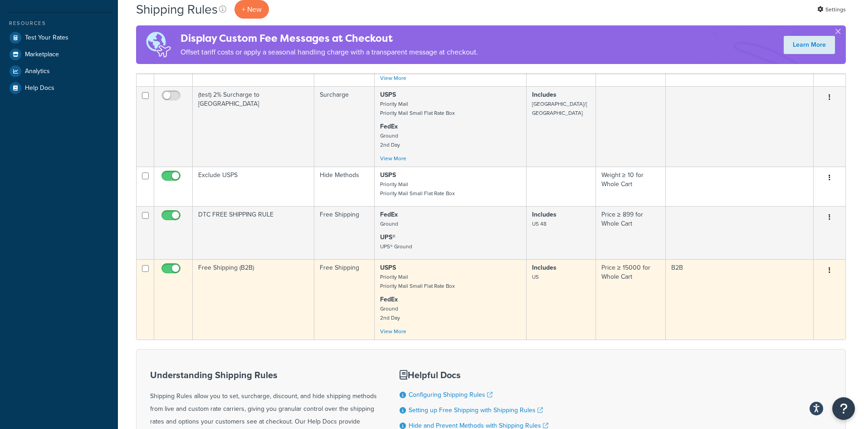
click at [830, 272] on icon "button" at bounding box center [830, 270] width 2 height 6
click at [795, 282] on link "Edit" at bounding box center [800, 287] width 72 height 19
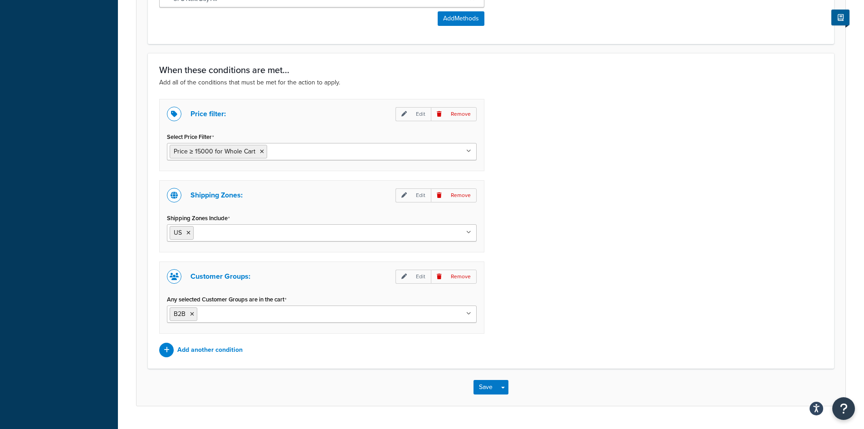
scroll to position [711, 0]
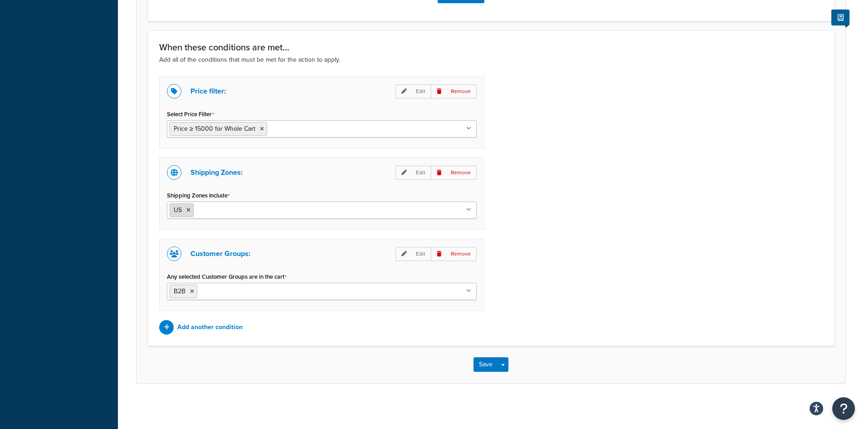
click at [189, 209] on icon at bounding box center [189, 209] width 4 height 5
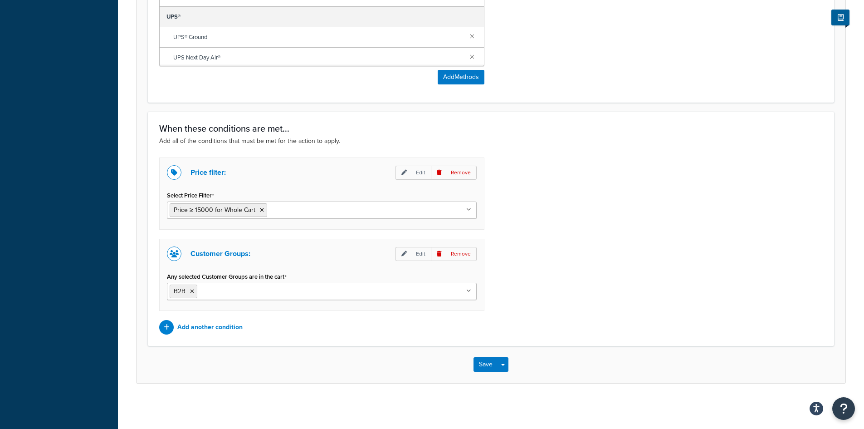
scroll to position [629, 0]
click at [172, 330] on div at bounding box center [166, 327] width 15 height 15
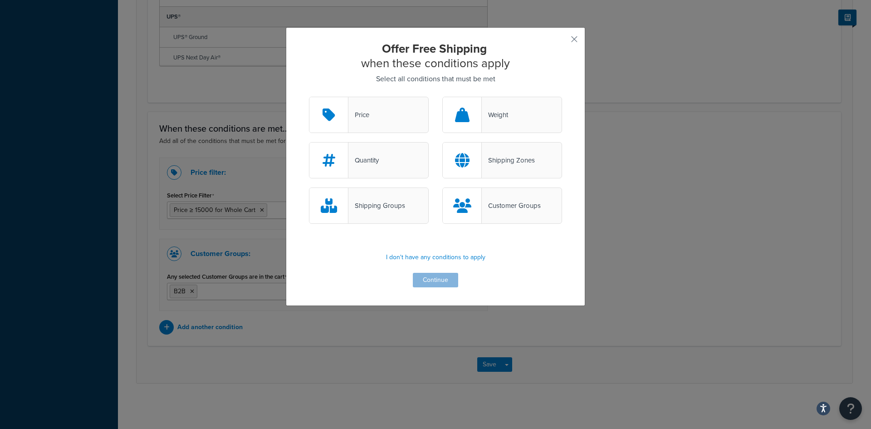
drag, startPoint x: 525, startPoint y: 156, endPoint x: 526, endPoint y: 148, distance: 7.8
click at [526, 148] on div "Shipping Zones" at bounding box center [502, 160] width 120 height 36
click at [0, 0] on input "Shipping Zones" at bounding box center [0, 0] width 0 height 0
click at [436, 276] on button "Continue" at bounding box center [435, 280] width 45 height 15
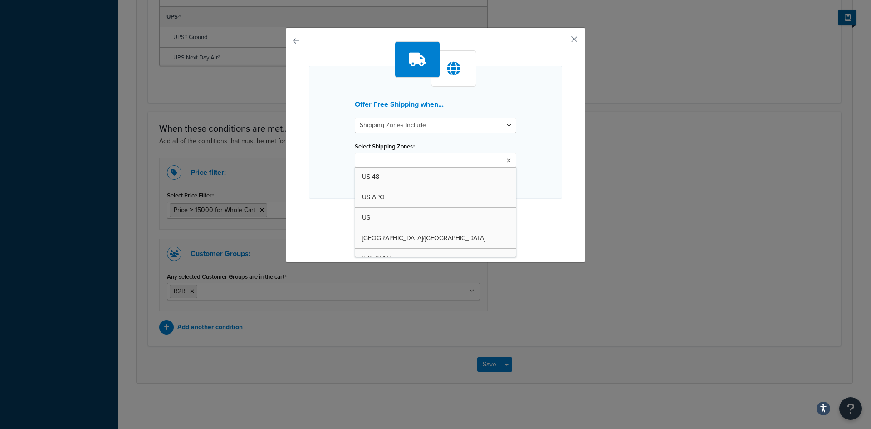
click at [428, 159] on ul at bounding box center [436, 159] width 162 height 15
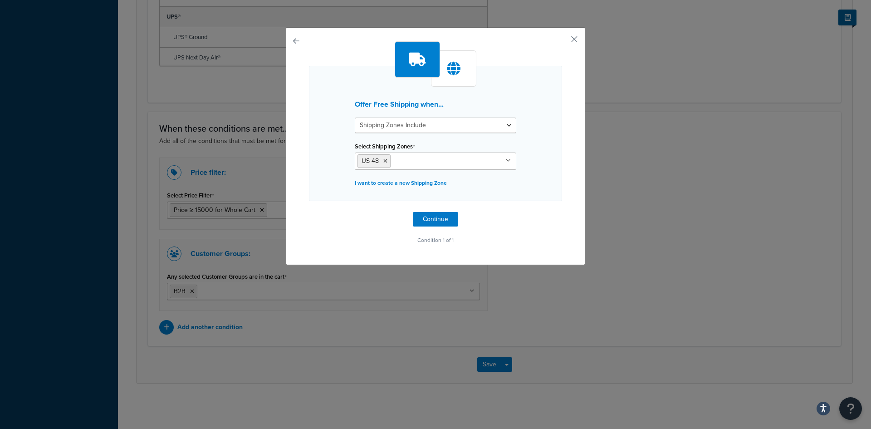
click at [536, 199] on div "Offer Free Shipping when... Shipping Zones Include Shipping Zones Do Not Includ…" at bounding box center [435, 133] width 253 height 135
click at [426, 222] on button "Continue" at bounding box center [435, 219] width 45 height 15
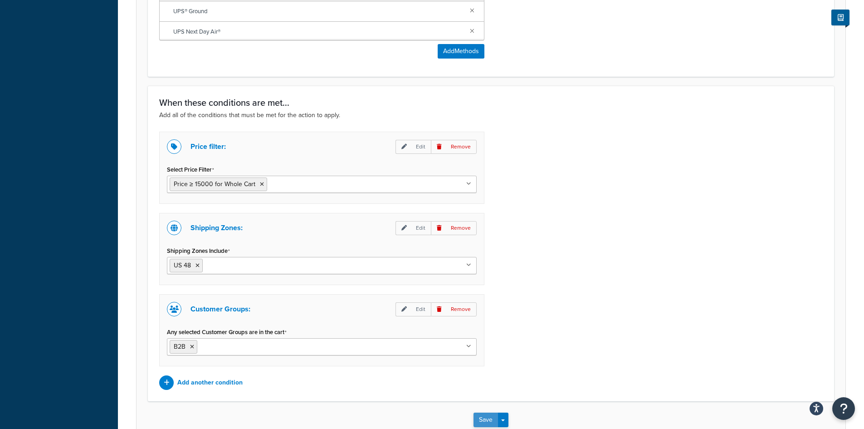
scroll to position [711, 0]
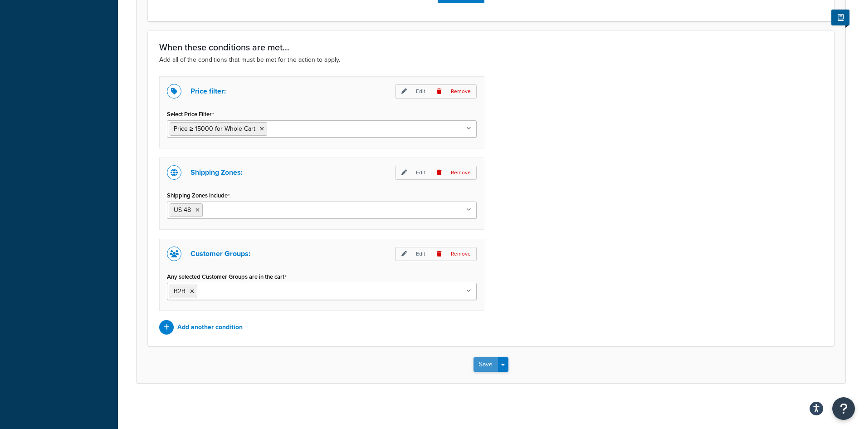
click at [484, 360] on button "Save" at bounding box center [486, 364] width 25 height 15
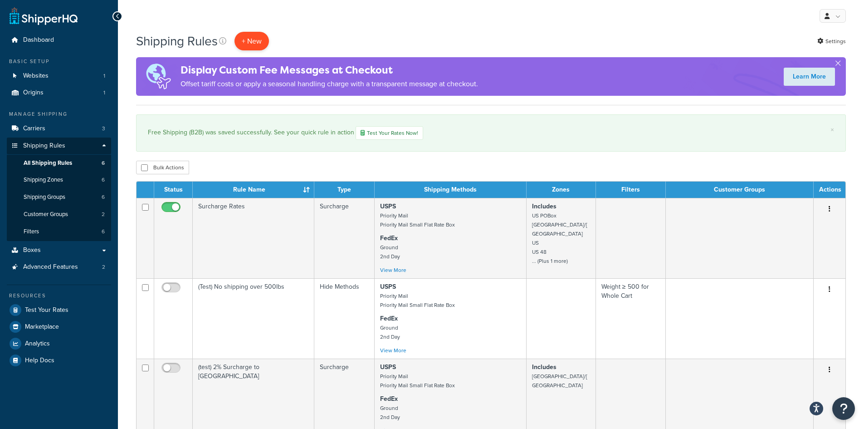
click at [255, 39] on p "+ New" at bounding box center [252, 41] width 34 height 19
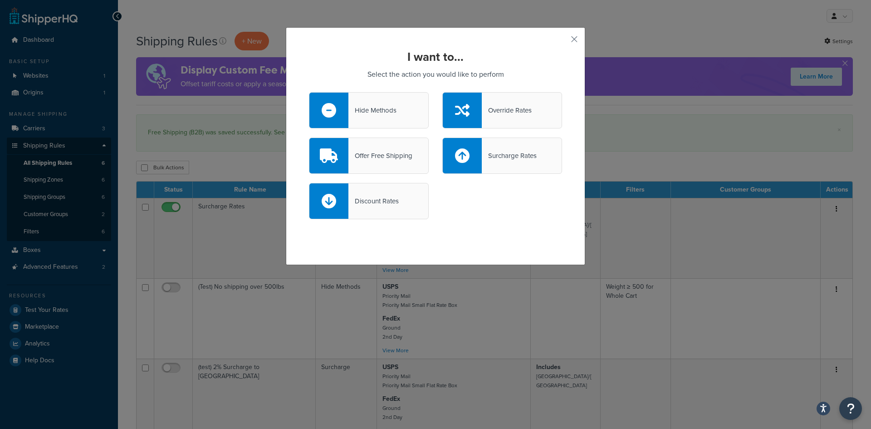
click at [359, 120] on div "Hide Methods" at bounding box center [369, 110] width 120 height 36
click at [0, 0] on input "Hide Methods" at bounding box center [0, 0] width 0 height 0
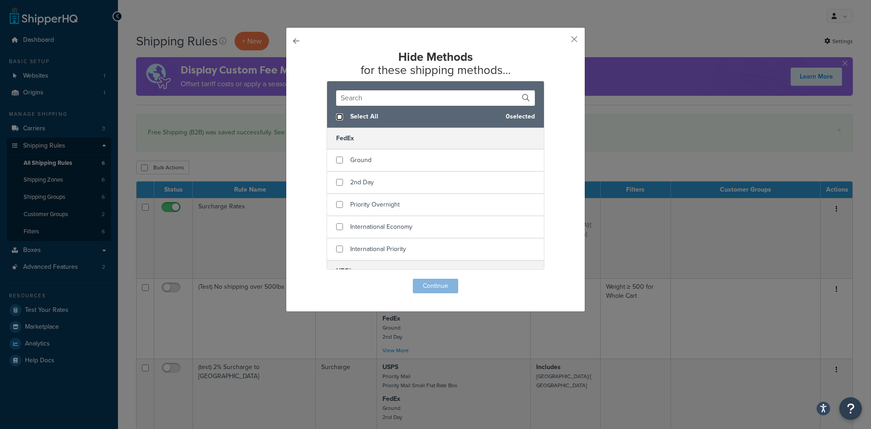
click at [336, 116] on input "checkbox" at bounding box center [339, 116] width 7 height 7
checkbox input "true"
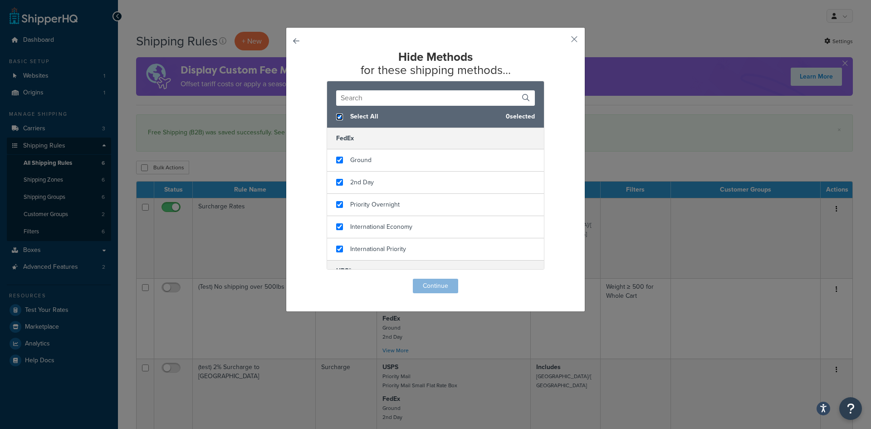
checkbox input "true"
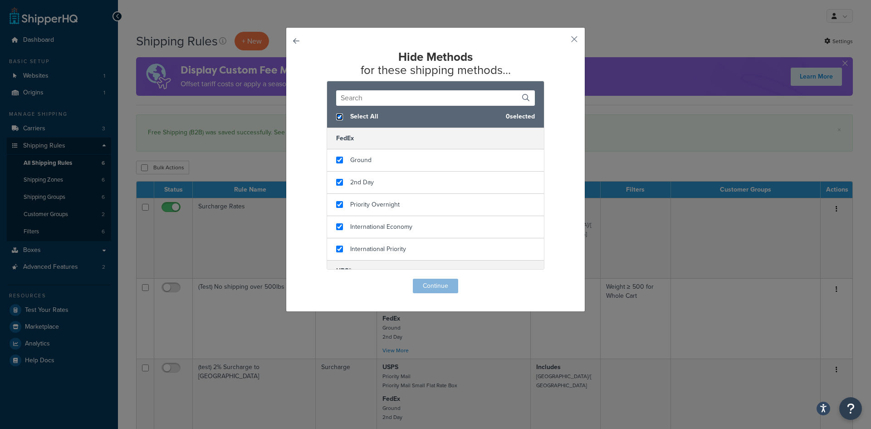
checkbox input "true"
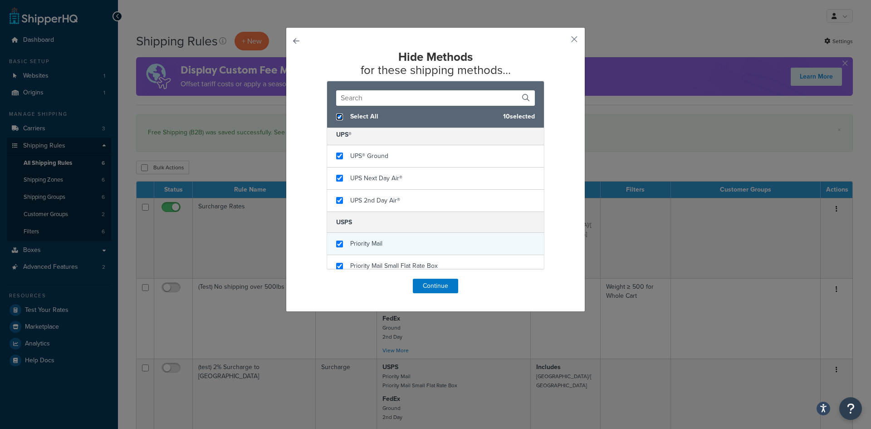
scroll to position [144, 0]
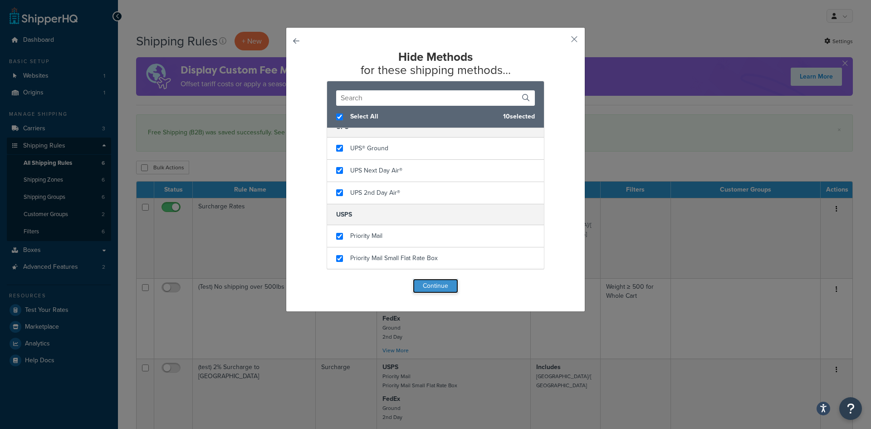
click at [438, 285] on button "Continue" at bounding box center [435, 286] width 45 height 15
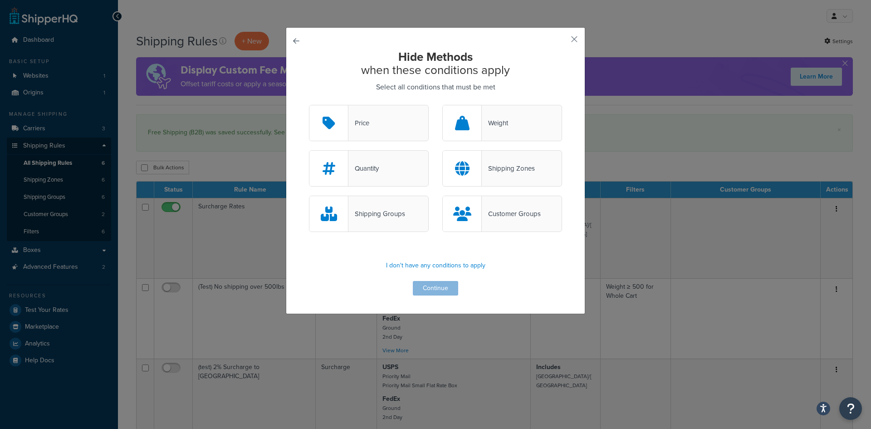
click at [460, 175] on icon at bounding box center [462, 168] width 15 height 15
click at [0, 0] on input "Shipping Zones" at bounding box center [0, 0] width 0 height 0
click at [357, 208] on div "Shipping Groups" at bounding box center [377, 213] width 57 height 13
click at [0, 0] on input "Shipping Groups" at bounding box center [0, 0] width 0 height 0
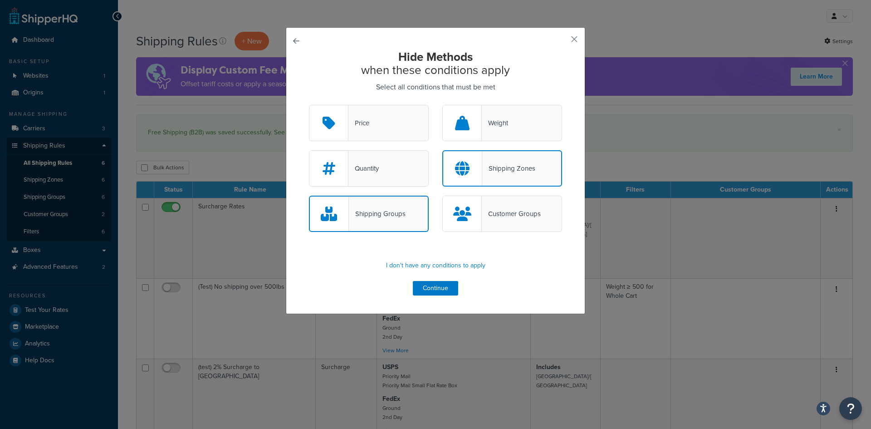
click at [456, 167] on icon at bounding box center [462, 168] width 15 height 15
click at [0, 0] on input "Shipping Zones" at bounding box center [0, 0] width 0 height 0
click at [397, 215] on div "Shipping Groups" at bounding box center [377, 213] width 57 height 13
click at [0, 0] on input "Shipping Groups" at bounding box center [0, 0] width 0 height 0
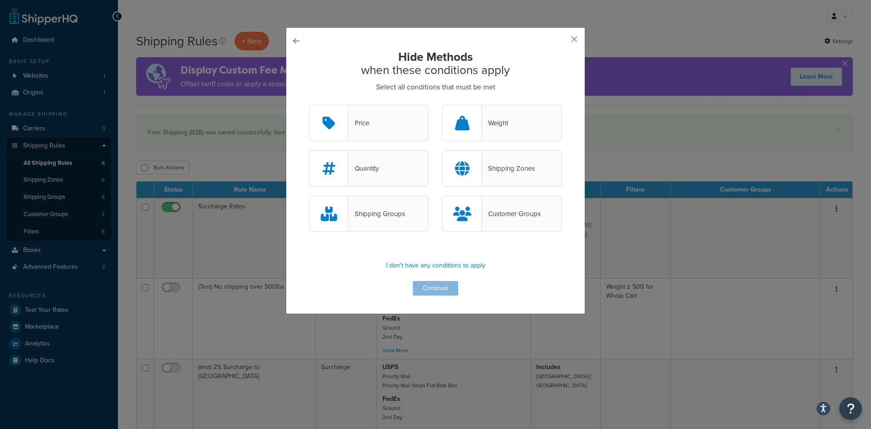
click at [382, 217] on div "Shipping Groups" at bounding box center [377, 213] width 57 height 13
click at [0, 0] on input "Shipping Groups" at bounding box center [0, 0] width 0 height 0
click at [428, 292] on button "Continue" at bounding box center [435, 288] width 45 height 15
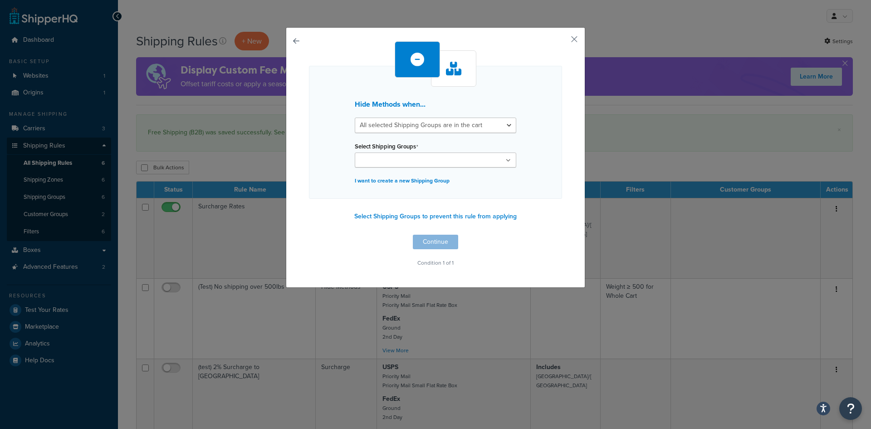
click at [390, 167] on div "Large Medium Small 11512402 B2B All Products not assigned to a Shipping Group" at bounding box center [436, 159] width 162 height 15
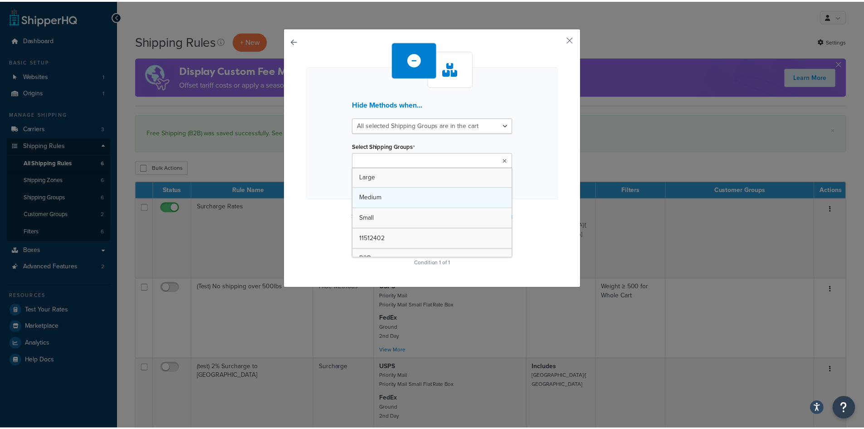
scroll to position [32, 0]
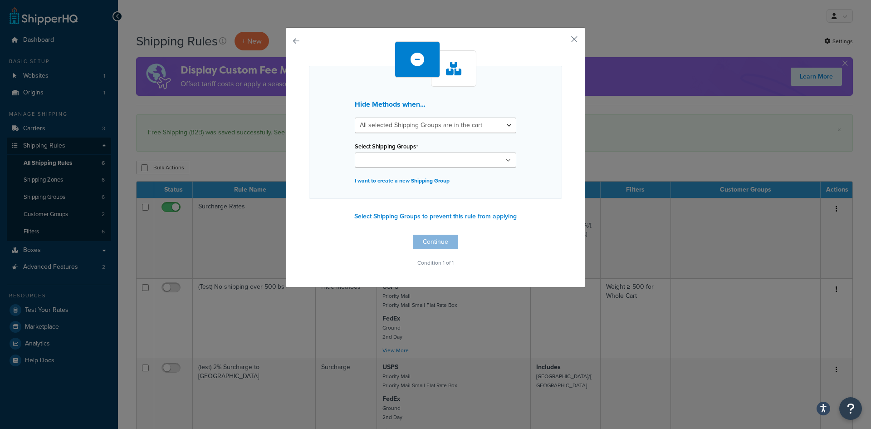
click at [299, 181] on div "Hide Methods when... All selected Shipping Groups are in the cart Any selected …" at bounding box center [435, 157] width 299 height 260
click at [309, 235] on button "button" at bounding box center [309, 235] width 0 height 0
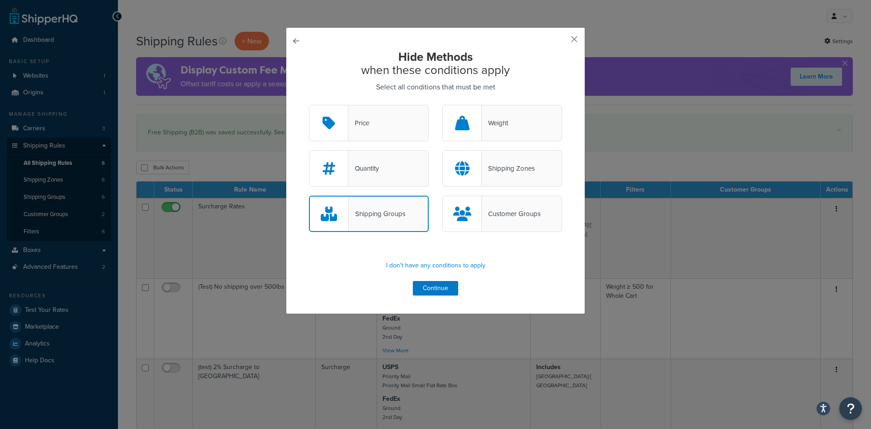
click at [562, 41] on button "button" at bounding box center [561, 42] width 2 height 2
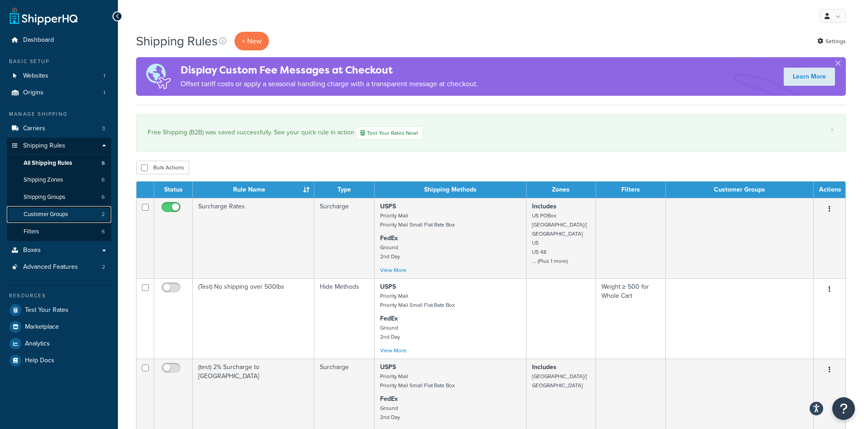
click at [77, 206] on link "Customer Groups 2" at bounding box center [59, 214] width 104 height 17
click at [76, 196] on link "Shipping Groups 6" at bounding box center [59, 197] width 104 height 17
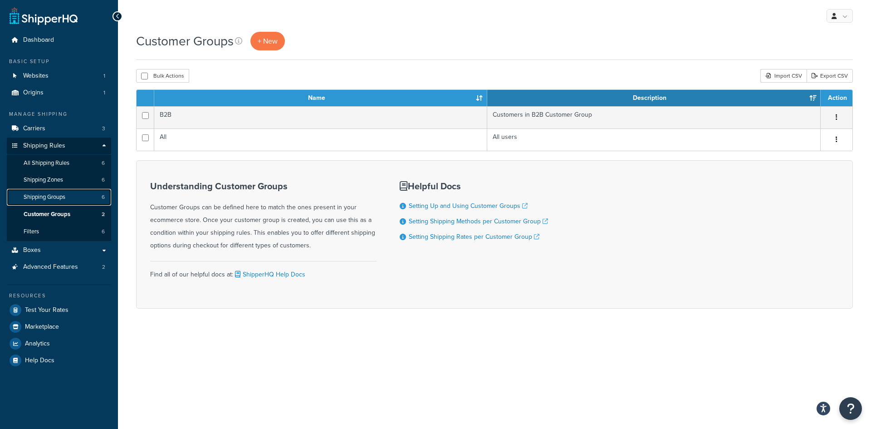
click at [42, 198] on span "Shipping Groups" at bounding box center [45, 197] width 42 height 8
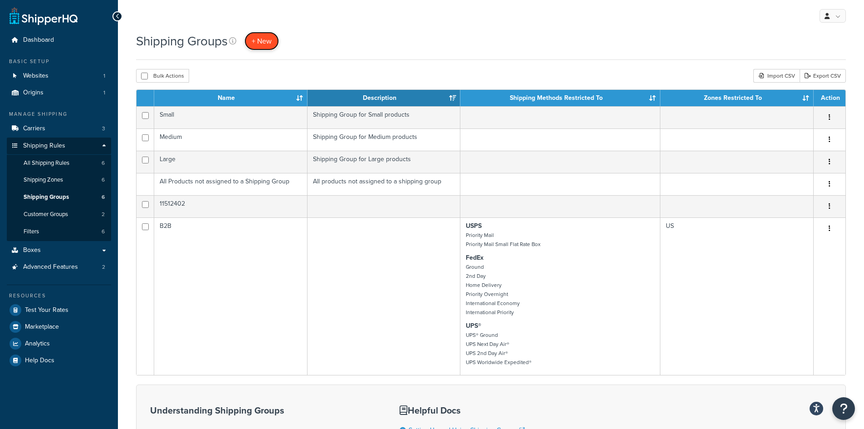
click at [271, 33] on link "+ New" at bounding box center [262, 41] width 34 height 19
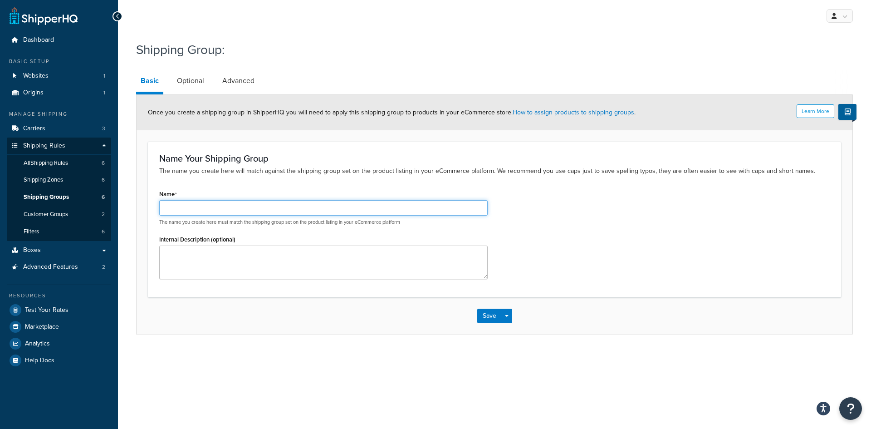
click at [183, 210] on input "Name" at bounding box center [323, 207] width 329 height 15
click at [243, 78] on link "Advanced" at bounding box center [238, 81] width 41 height 22
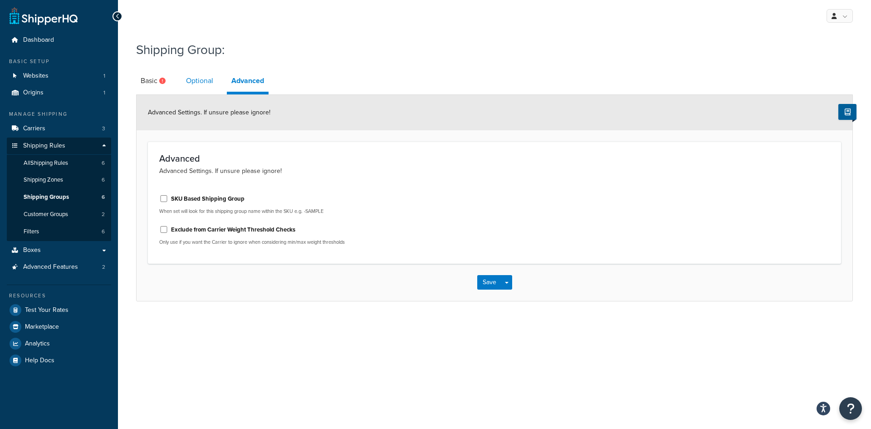
click at [182, 80] on link "Optional" at bounding box center [200, 81] width 36 height 22
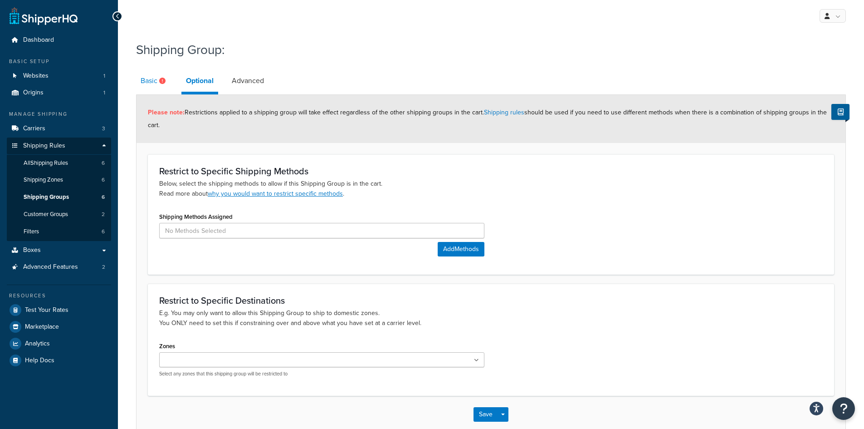
click at [153, 83] on link "Basic" at bounding box center [154, 81] width 36 height 22
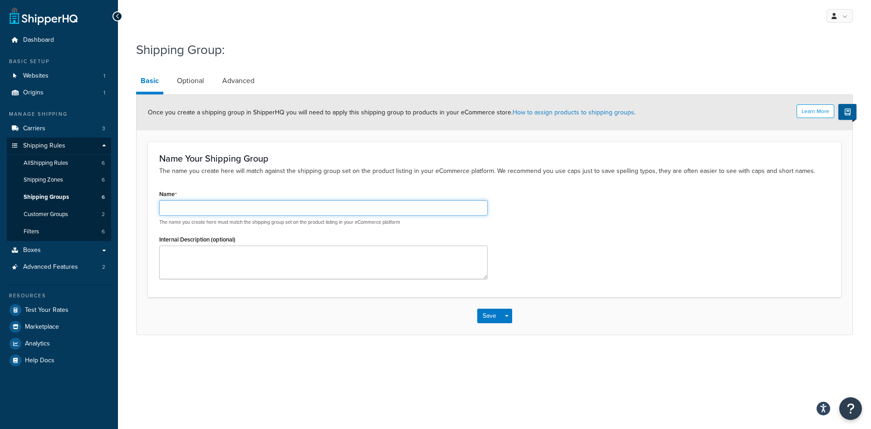
click at [329, 202] on input "Name" at bounding box center [323, 207] width 329 height 15
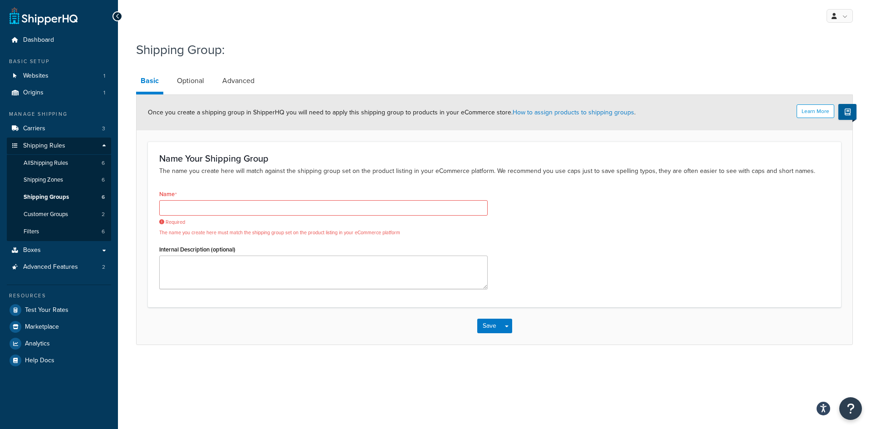
click at [389, 175] on p "The name you create here will match against the shipping group set on the produ…" at bounding box center [494, 171] width 671 height 10
click at [355, 210] on input "Name" at bounding box center [323, 207] width 329 height 15
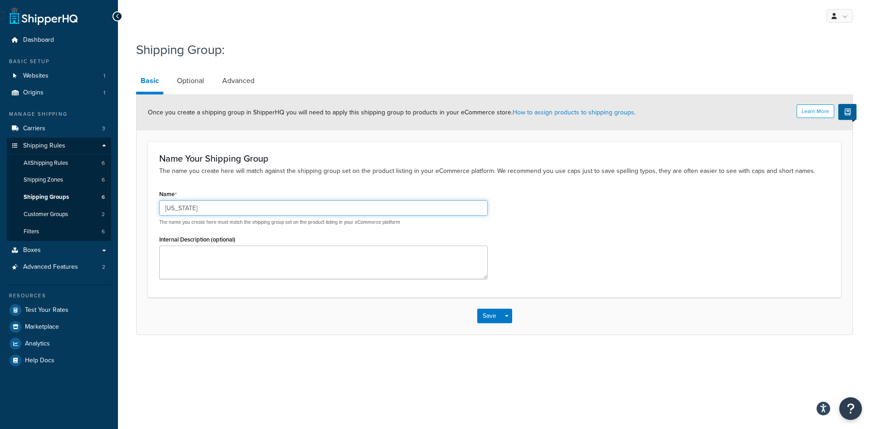
type input "CALIFORNIA"
click at [485, 312] on button "Save" at bounding box center [489, 316] width 25 height 15
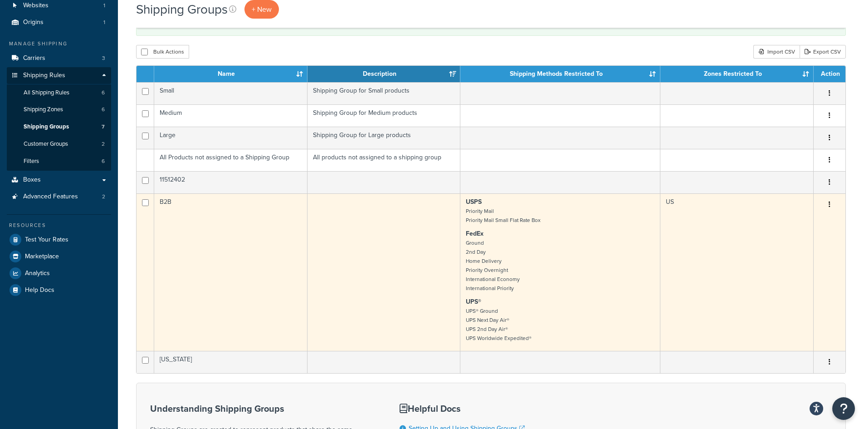
scroll to position [182, 0]
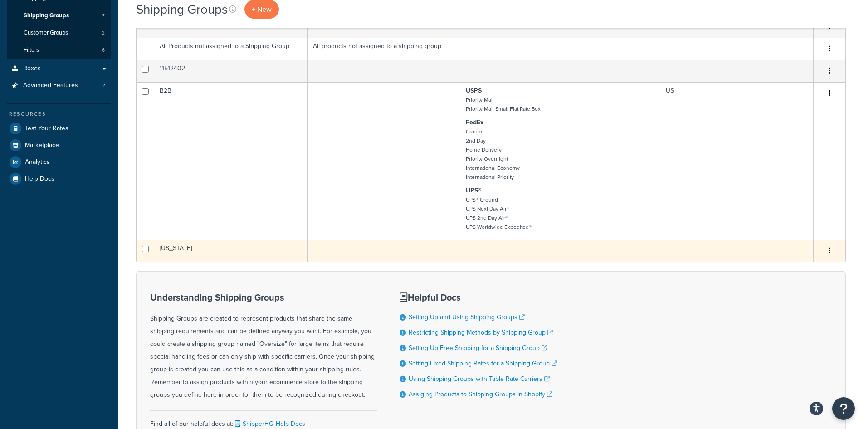
click at [826, 250] on button "button" at bounding box center [830, 251] width 13 height 15
click at [800, 269] on link "Edit" at bounding box center [793, 269] width 72 height 19
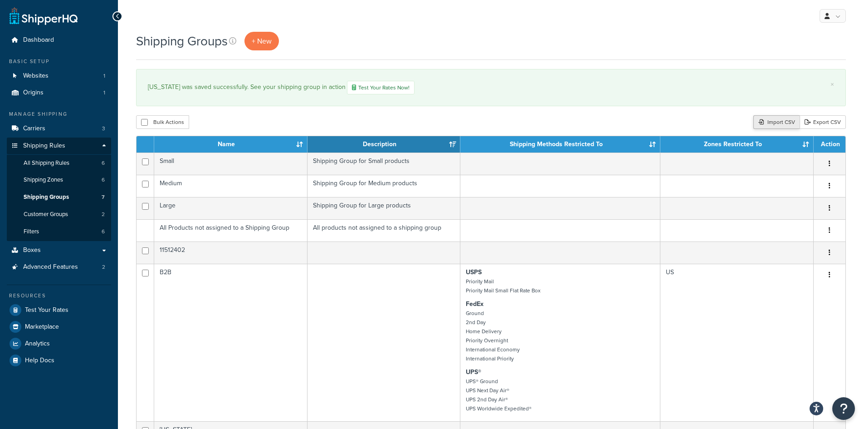
click at [779, 121] on div "Import CSV" at bounding box center [777, 122] width 46 height 14
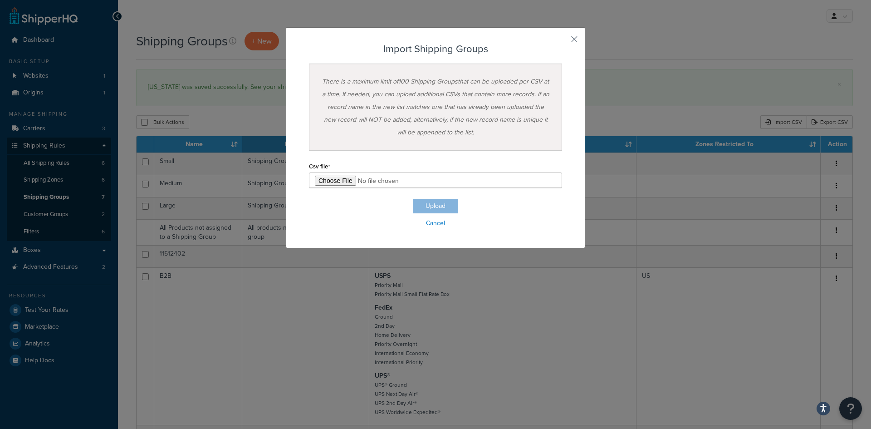
click at [154, 348] on div "Import Shipping Groups There is a maximum limit of 100 Shipping Groups that can…" at bounding box center [435, 214] width 871 height 429
